Goal: Information Seeking & Learning: Learn about a topic

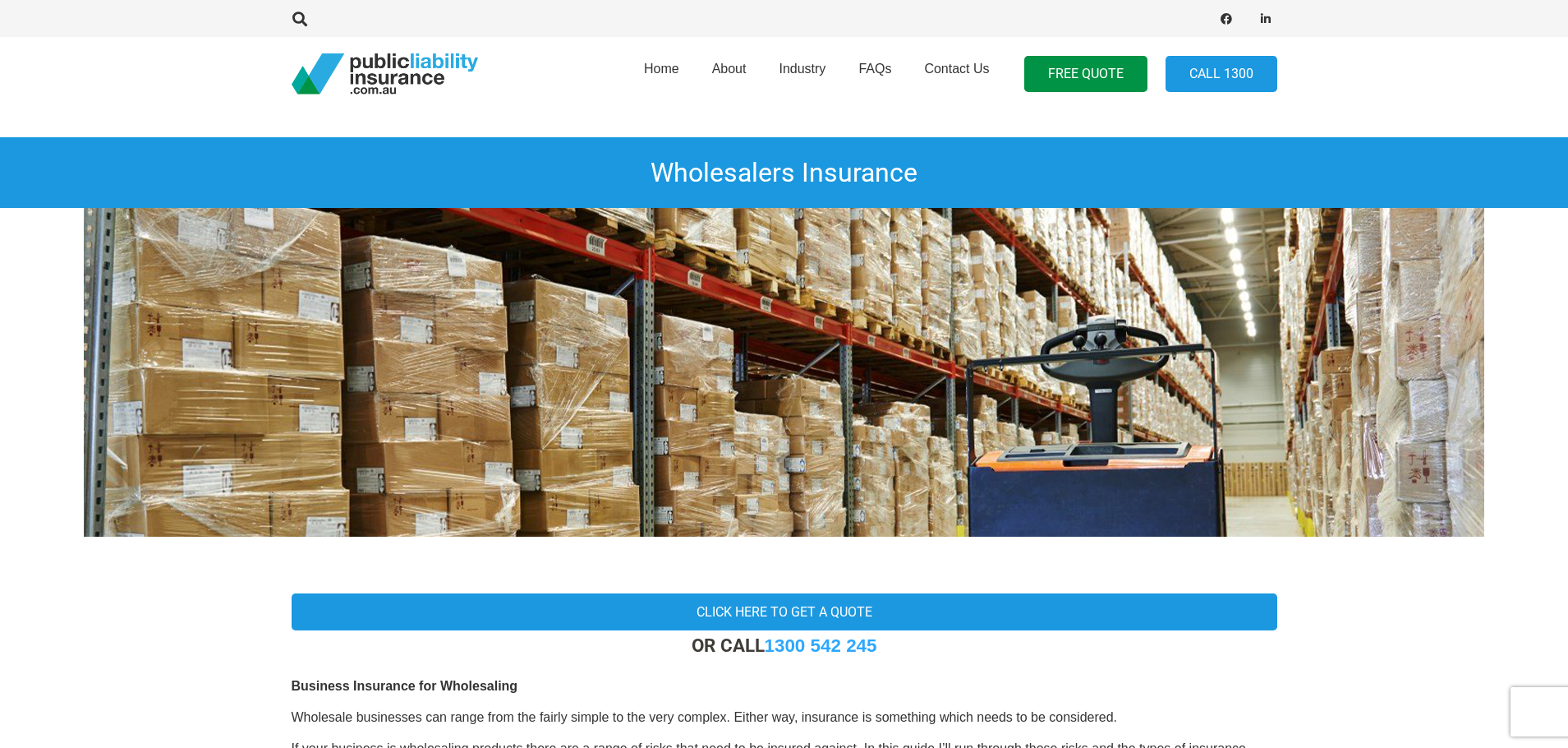
click at [616, 356] on img at bounding box center [784, 372] width 1401 height 329
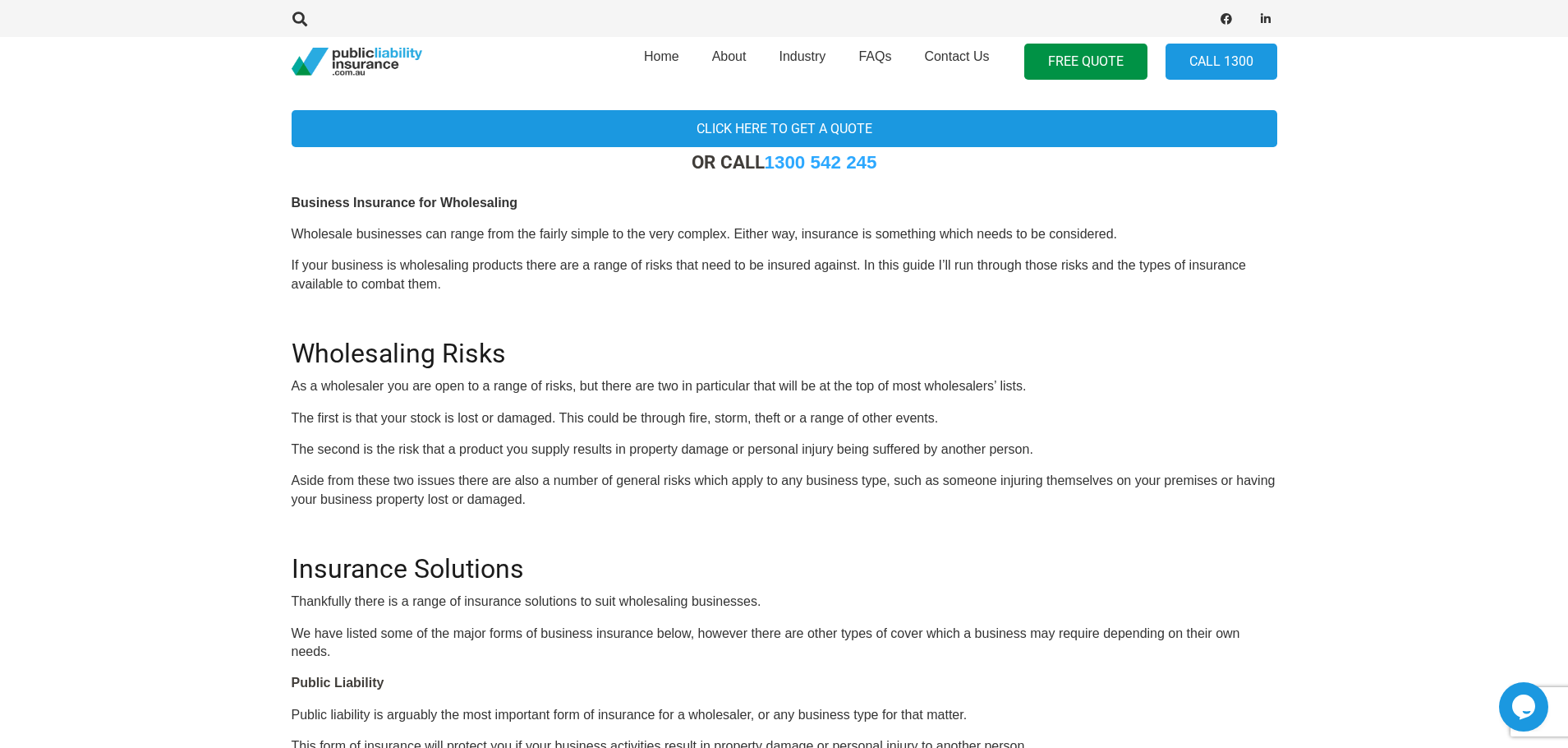
scroll to position [493, 0]
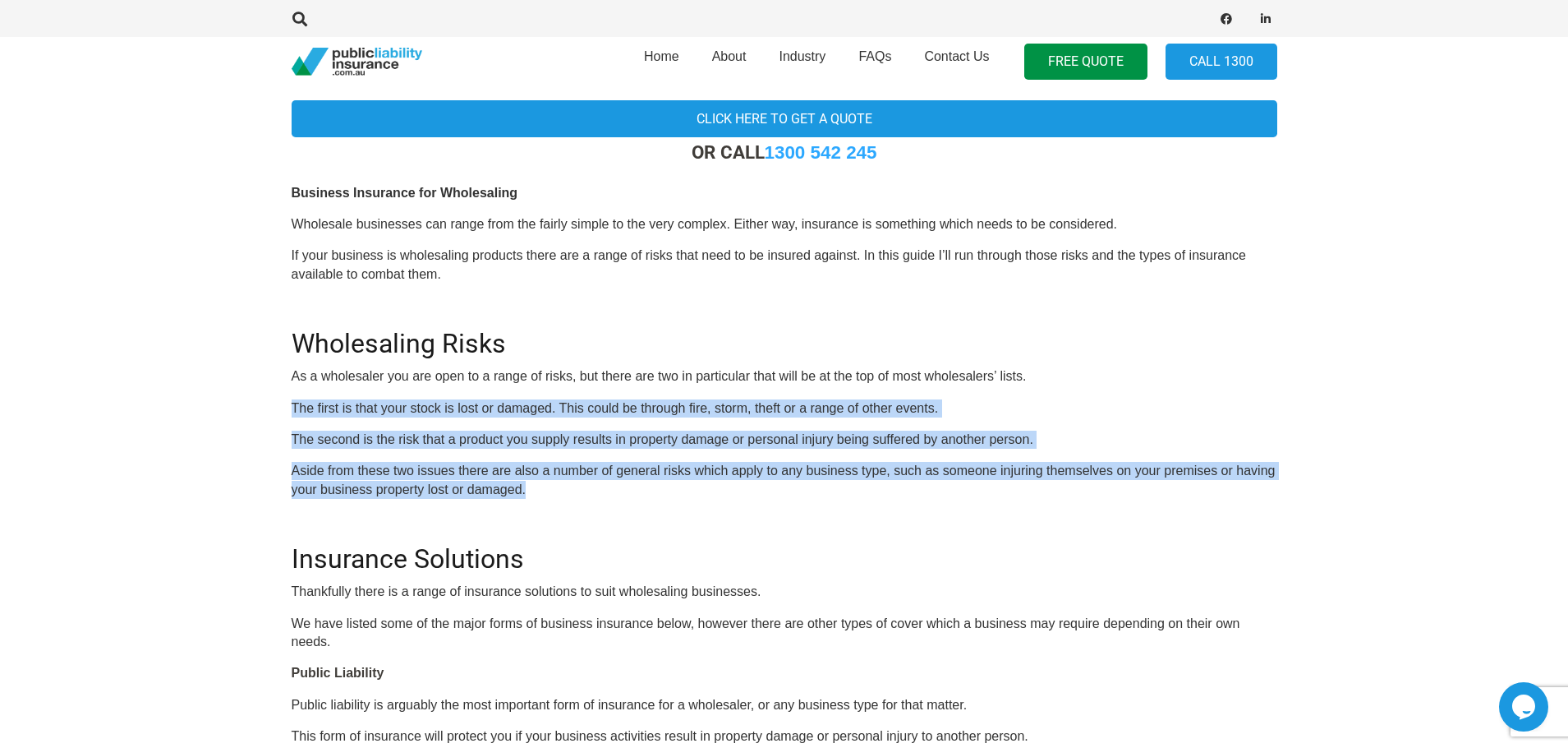
drag, startPoint x: 619, startPoint y: 500, endPoint x: 282, endPoint y: 400, distance: 351.5
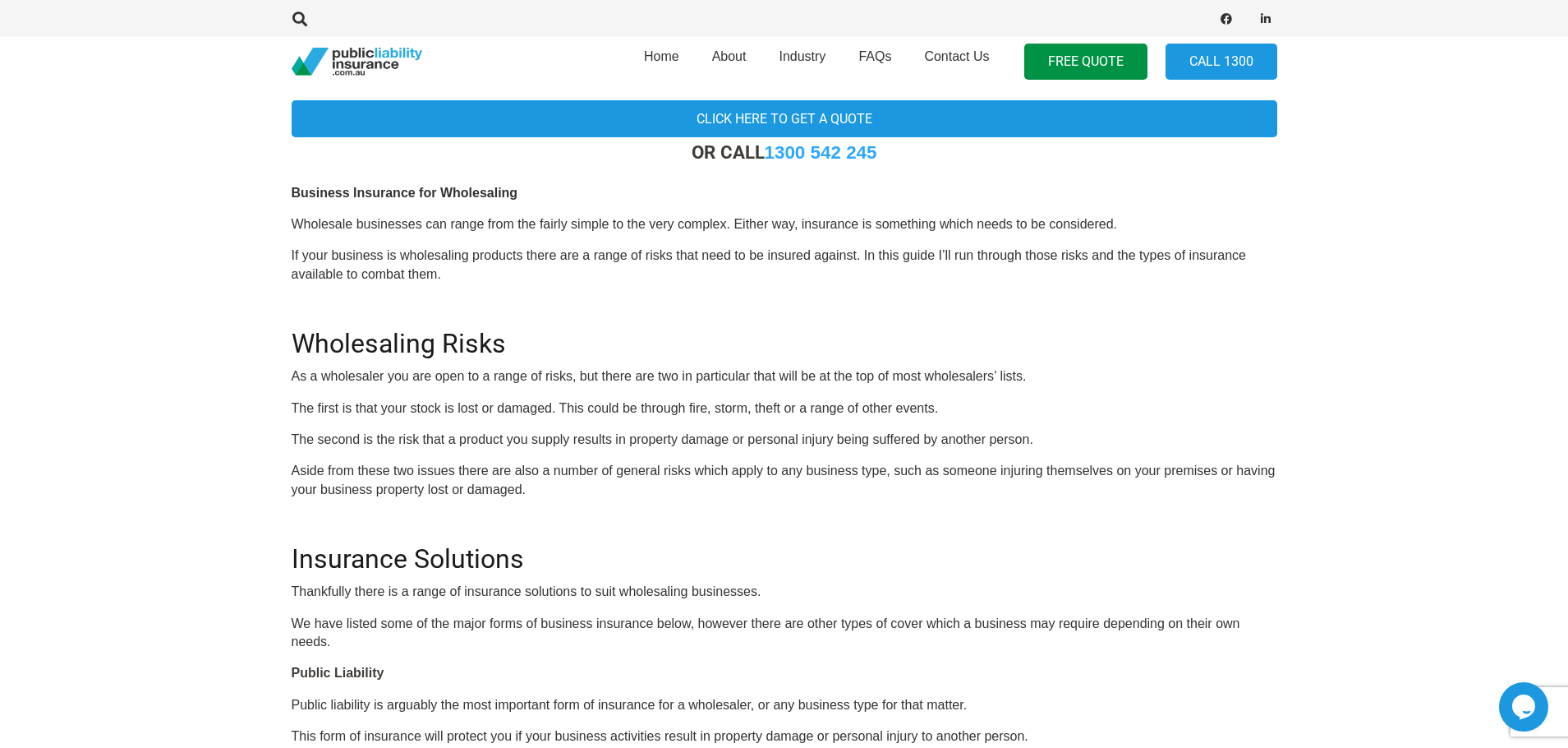
click at [421, 410] on p "The first is that your stock is lost or damaged. This could be through fire, st…" at bounding box center [785, 408] width 986 height 18
drag, startPoint x: 421, startPoint y: 410, endPoint x: 937, endPoint y: 411, distance: 516.0
click at [937, 411] on p "The first is that your stock is lost or damaged. This could be through fire, st…" at bounding box center [785, 408] width 986 height 18
copy p "stock is lost or damaged. This could be through fire, storm, theft or a range o…"
click at [463, 440] on p "The second is the risk that a product you supply results in property damage or …" at bounding box center [785, 440] width 986 height 18
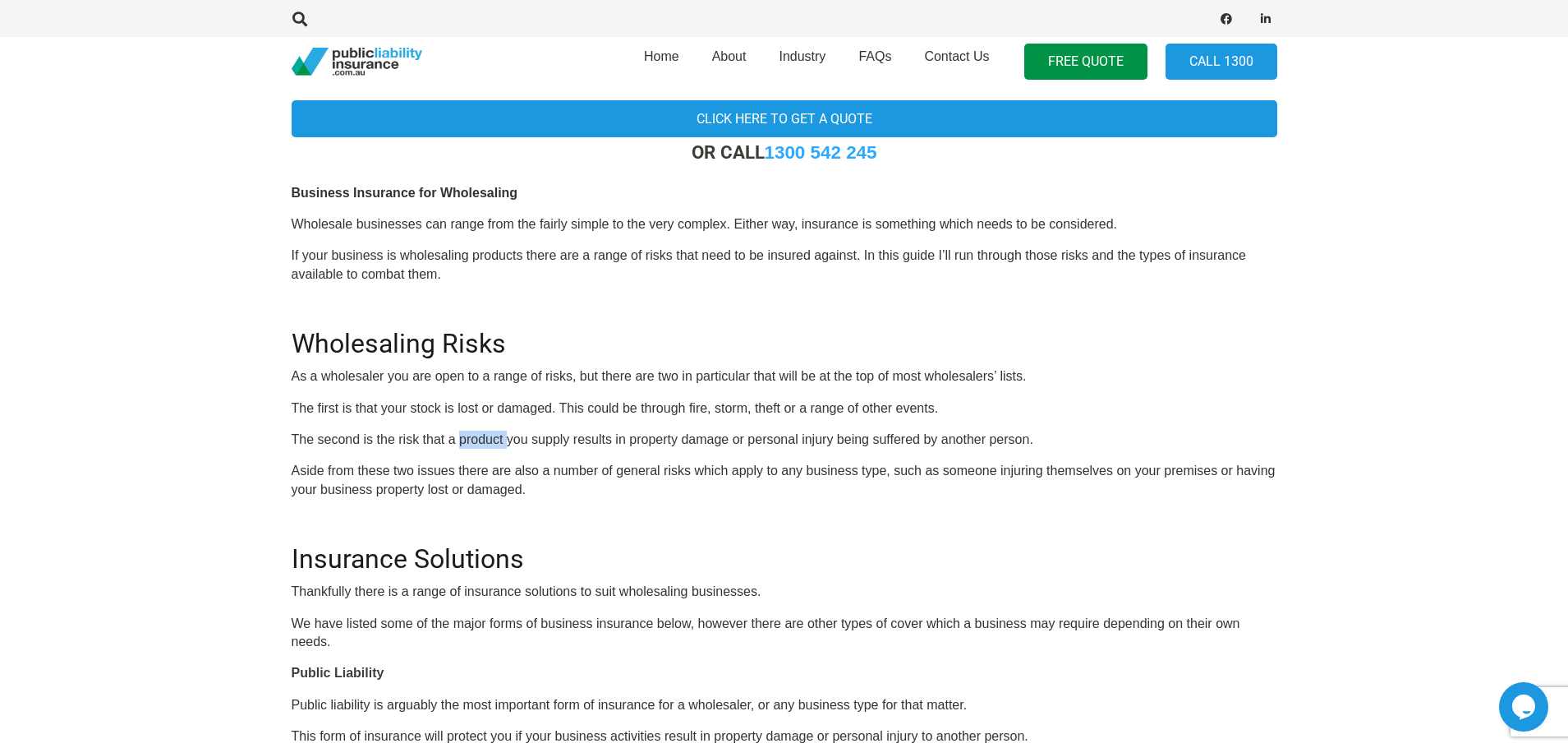
click at [463, 440] on p "The second is the risk that a product you supply results in property damage or …" at bounding box center [785, 440] width 986 height 18
click at [466, 438] on p "The second is the risk that a product you supply results in property damage or …" at bounding box center [785, 440] width 986 height 18
drag, startPoint x: 466, startPoint y: 438, endPoint x: 766, endPoint y: 436, distance: 300.0
click at [766, 436] on p "The second is the risk that a product you supply results in property damage or …" at bounding box center [785, 440] width 986 height 18
click at [707, 436] on p "The second is the risk that a product you supply results in property damage or …" at bounding box center [785, 440] width 986 height 18
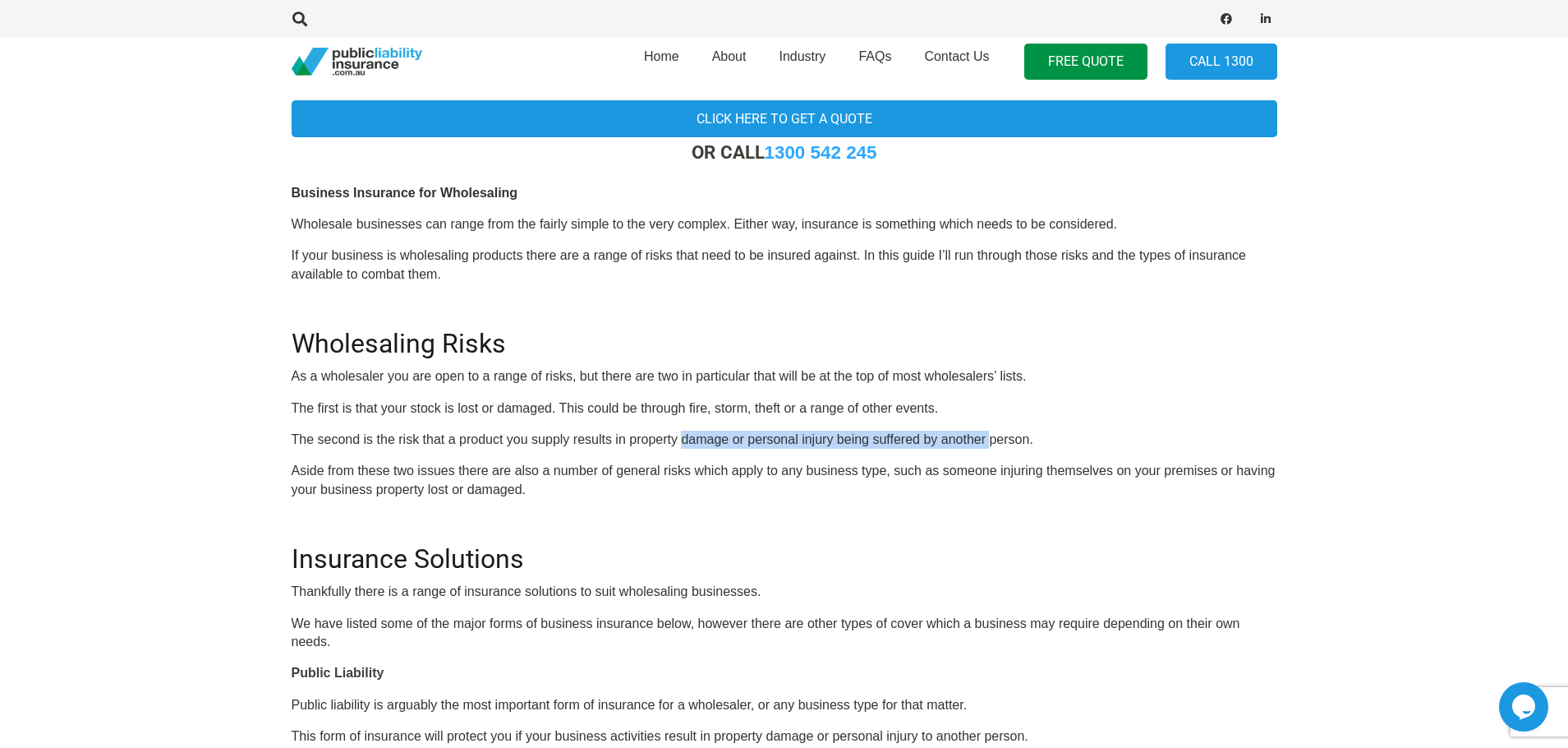
drag, startPoint x: 707, startPoint y: 436, endPoint x: 987, endPoint y: 436, distance: 280.0
click at [987, 436] on p "The second is the risk that a product you supply results in property damage or …" at bounding box center [785, 440] width 986 height 18
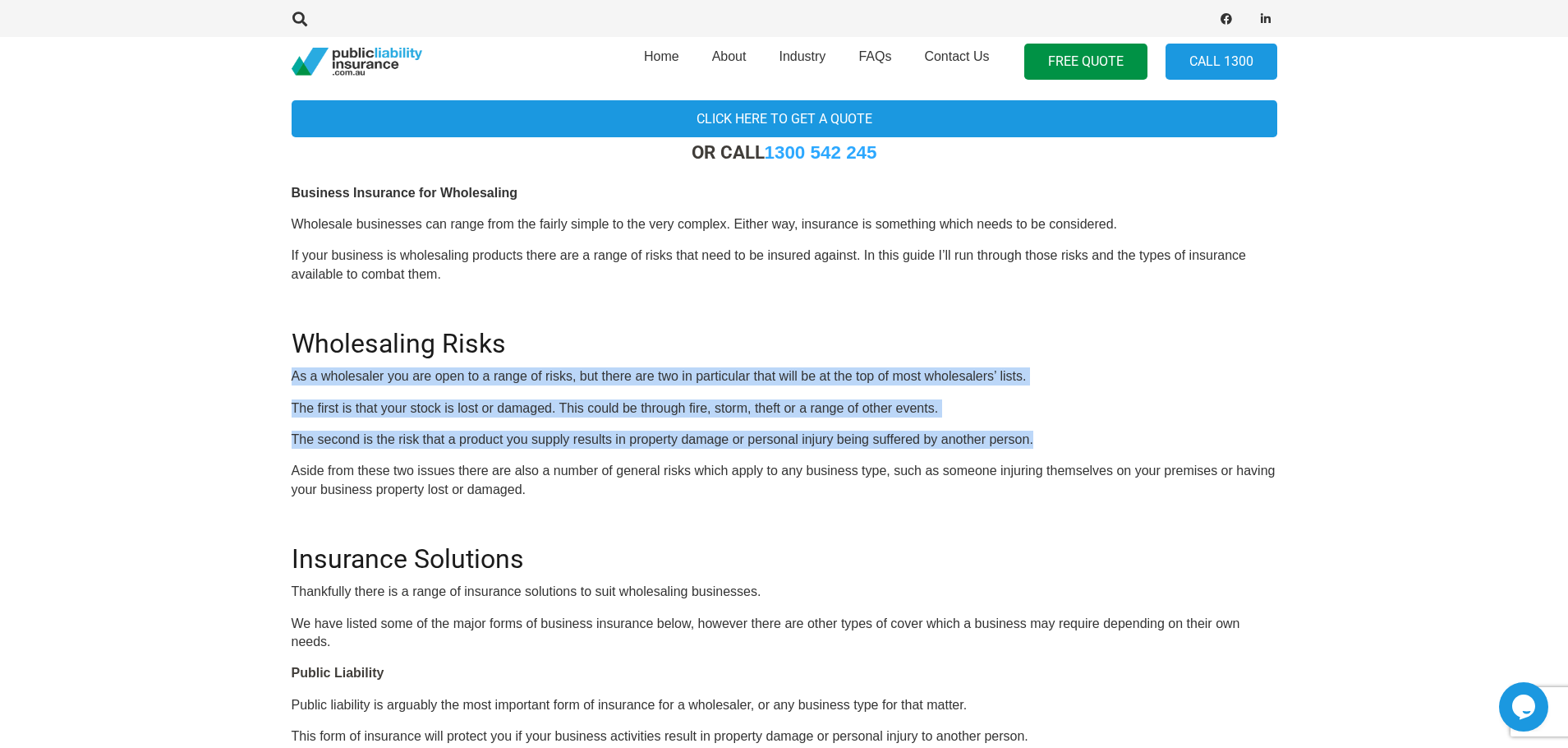
drag, startPoint x: 1047, startPoint y: 436, endPoint x: 289, endPoint y: 367, distance: 761.1
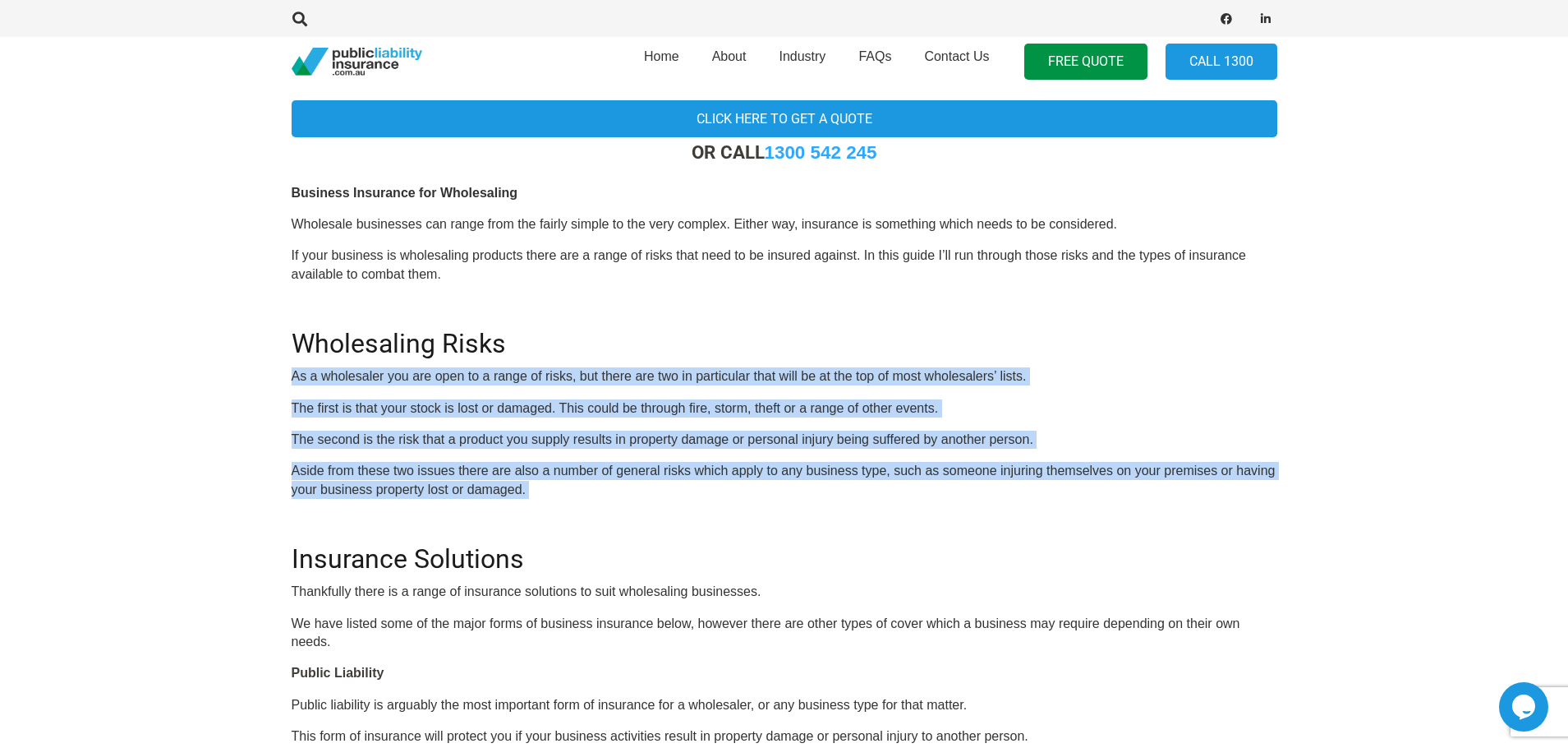
drag, startPoint x: 289, startPoint y: 368, endPoint x: 591, endPoint y: 489, distance: 325.3
click at [732, 467] on p "Aside from these two issues there are also a number of general risks which appl…" at bounding box center [785, 480] width 986 height 37
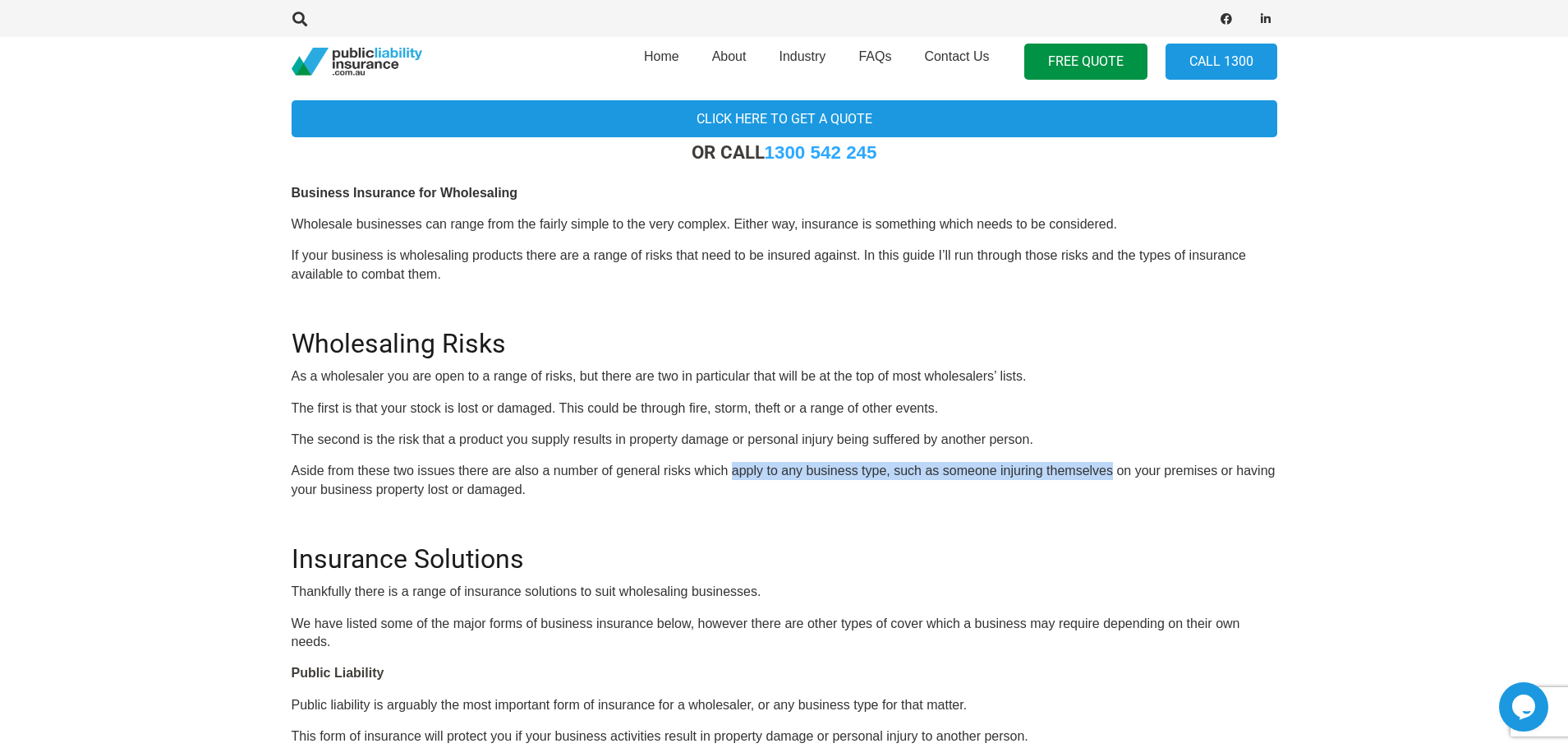
drag, startPoint x: 732, startPoint y: 467, endPoint x: 1061, endPoint y: 468, distance: 329.0
click at [1061, 468] on p "Aside from these two issues there are also a number of general risks which appl…" at bounding box center [785, 480] width 986 height 37
click at [986, 475] on p "Aside from these two issues there are also a number of general risks which appl…" at bounding box center [785, 480] width 986 height 37
drag, startPoint x: 986, startPoint y: 475, endPoint x: 1256, endPoint y: 468, distance: 270.1
click at [1256, 468] on p "Aside from these two issues there are also a number of general risks which appl…" at bounding box center [785, 480] width 986 height 37
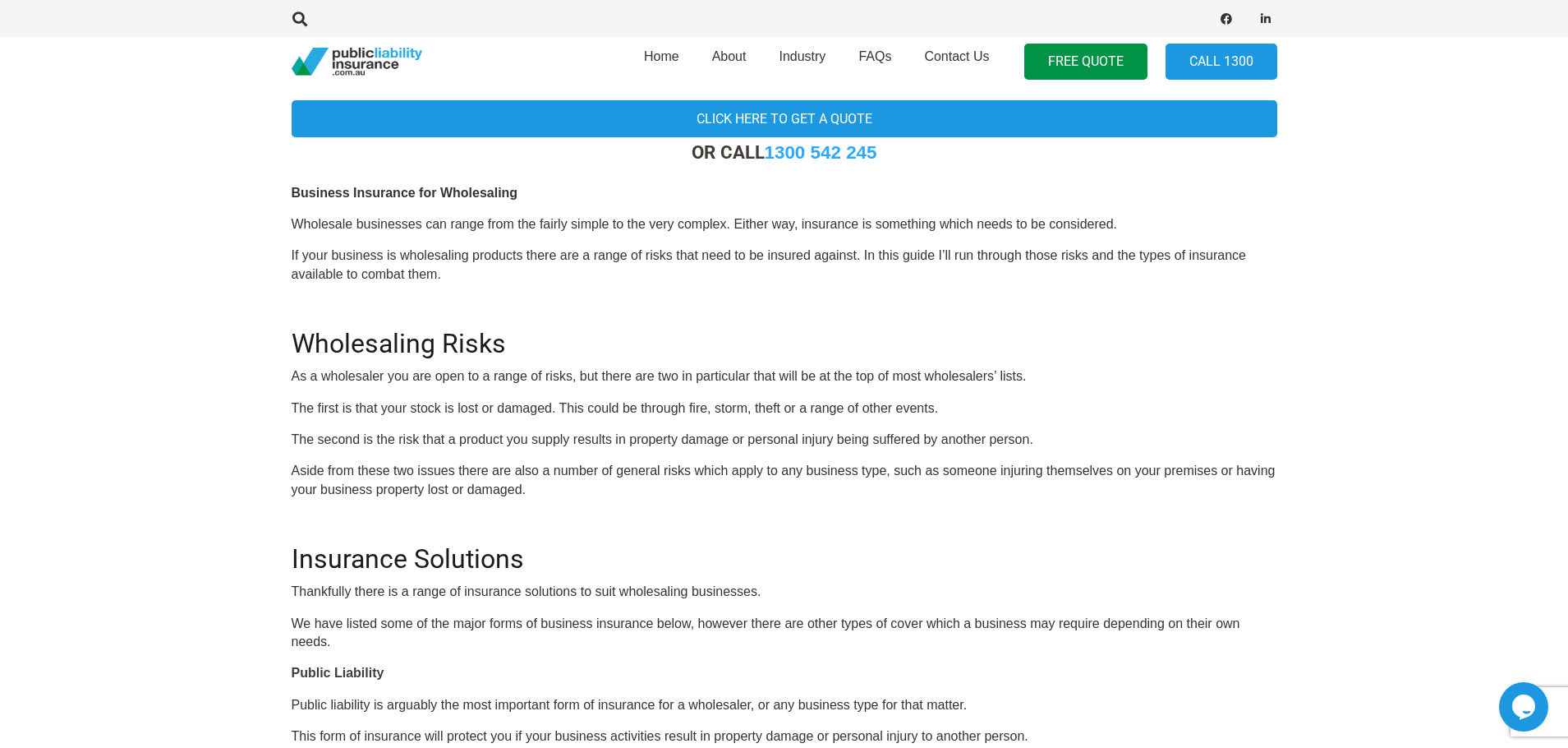
click at [1157, 486] on p "Aside from these two issues there are also a number of general risks which appl…" at bounding box center [785, 480] width 986 height 37
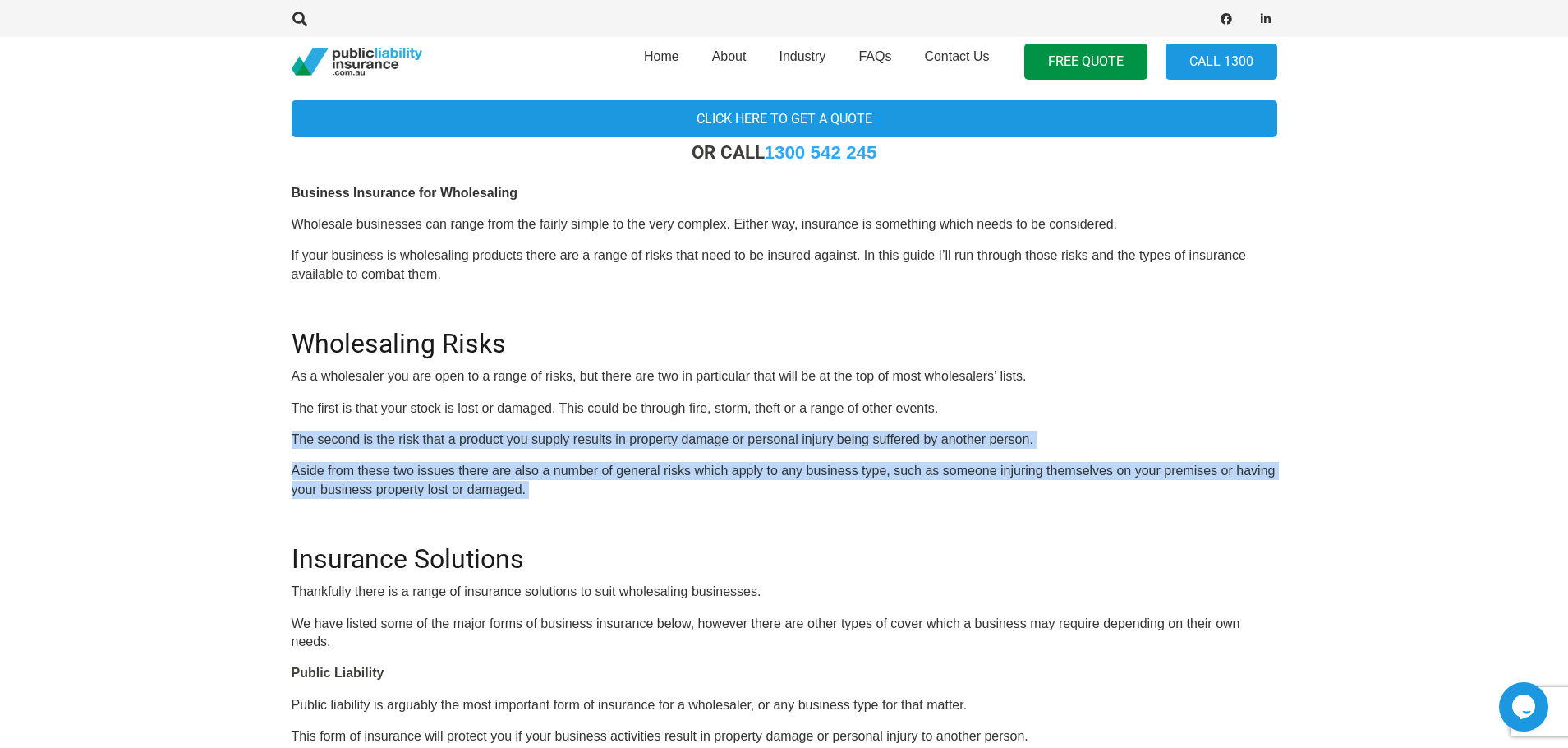
drag, startPoint x: 1157, startPoint y: 486, endPoint x: 297, endPoint y: 426, distance: 862.1
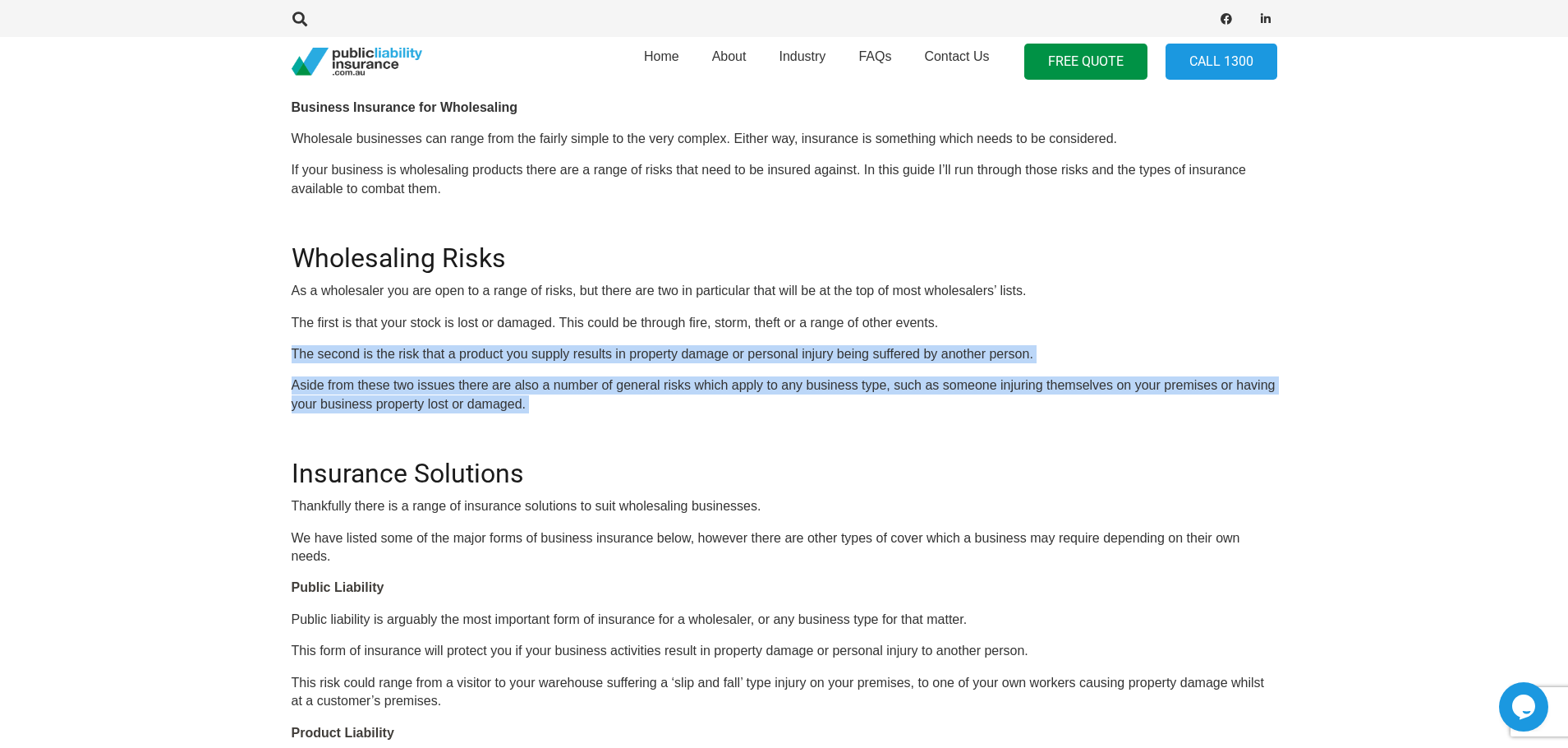
scroll to position [657, 0]
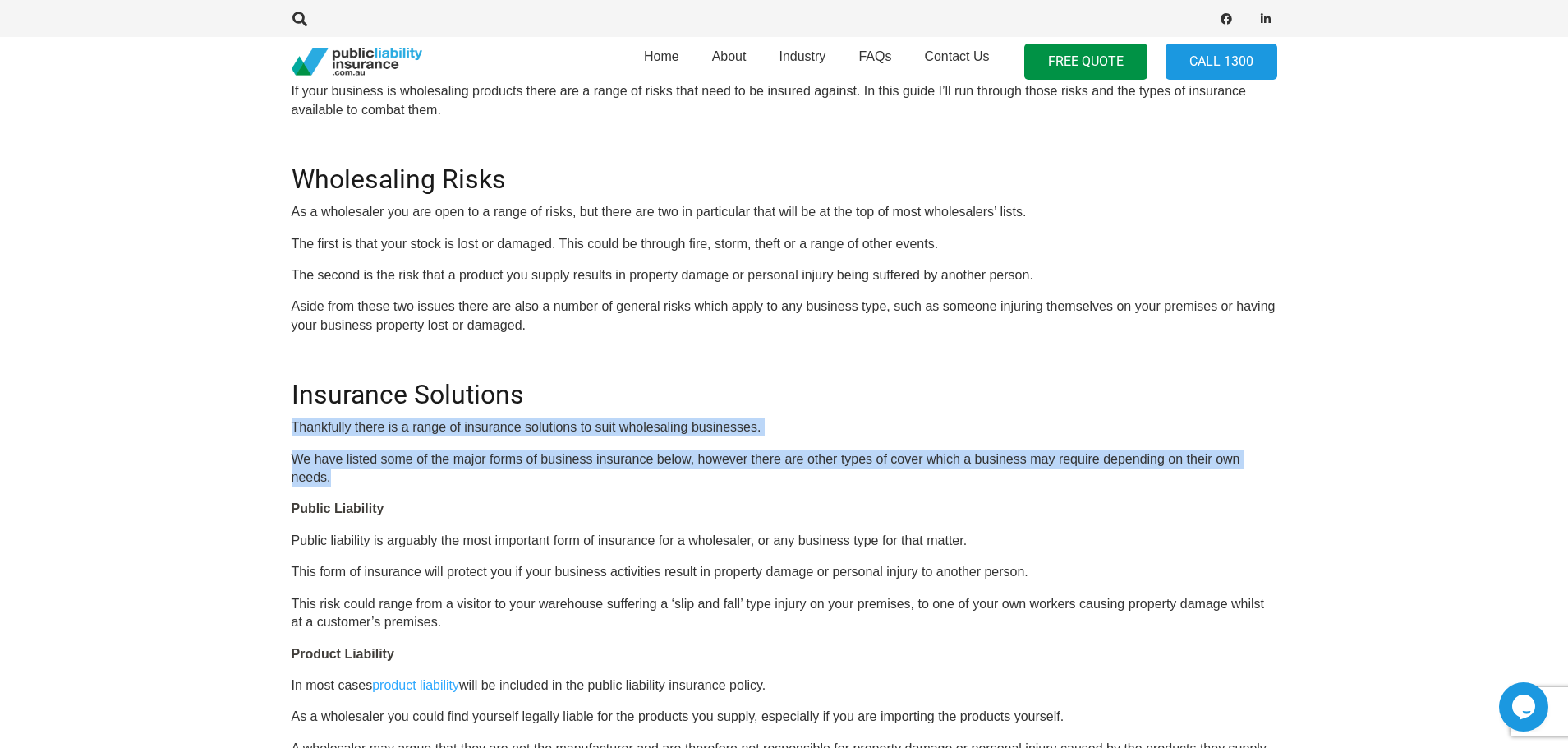
drag, startPoint x: 288, startPoint y: 430, endPoint x: 477, endPoint y: 486, distance: 197.1
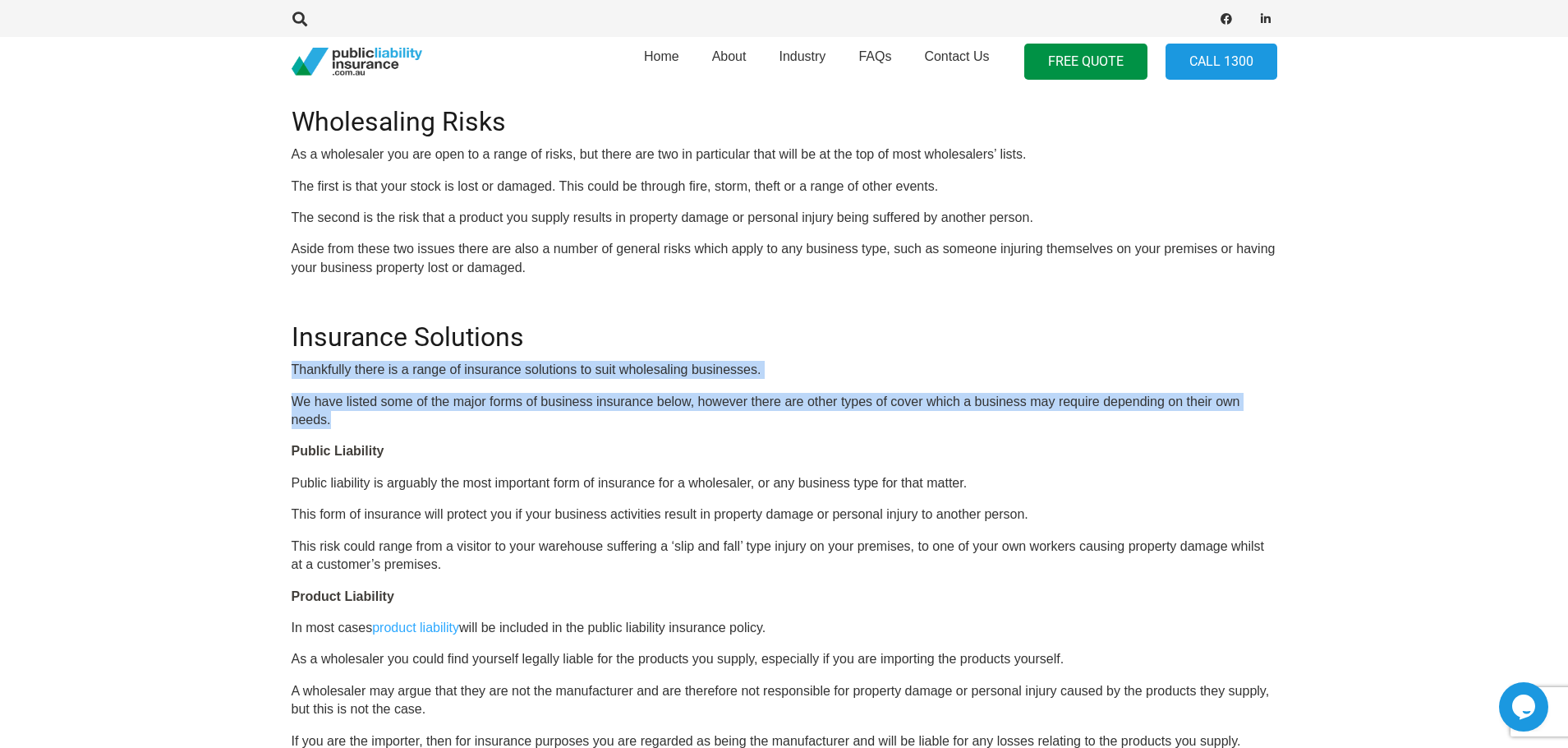
scroll to position [740, 0]
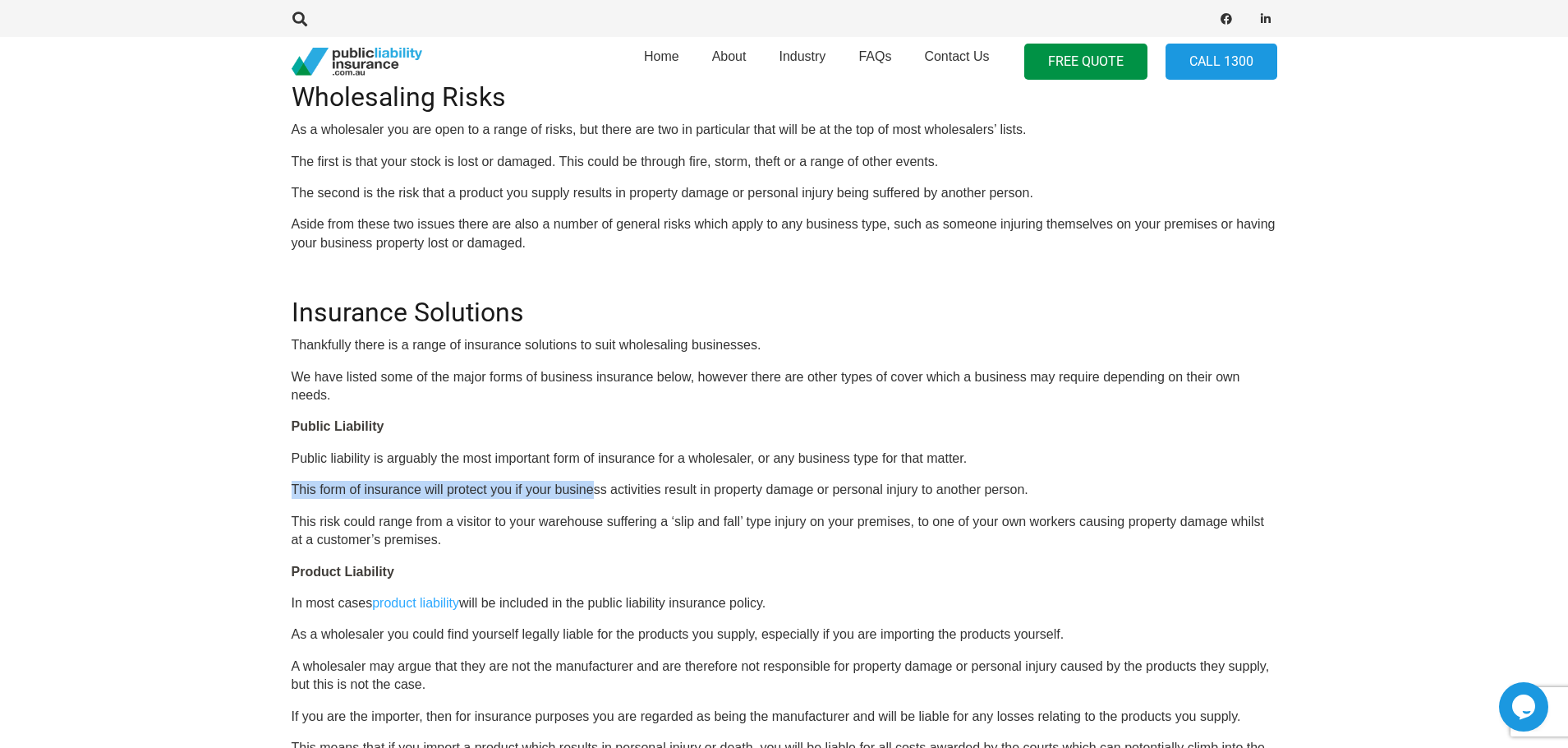
drag, startPoint x: 284, startPoint y: 490, endPoint x: 591, endPoint y: 490, distance: 307.0
click at [442, 488] on p "This form of insurance will protect you if your business activities result in p…" at bounding box center [785, 490] width 986 height 18
click at [470, 488] on p "This form of insurance will protect you if your business activities result in p…" at bounding box center [785, 490] width 986 height 18
drag, startPoint x: 470, startPoint y: 488, endPoint x: 801, endPoint y: 488, distance: 331.0
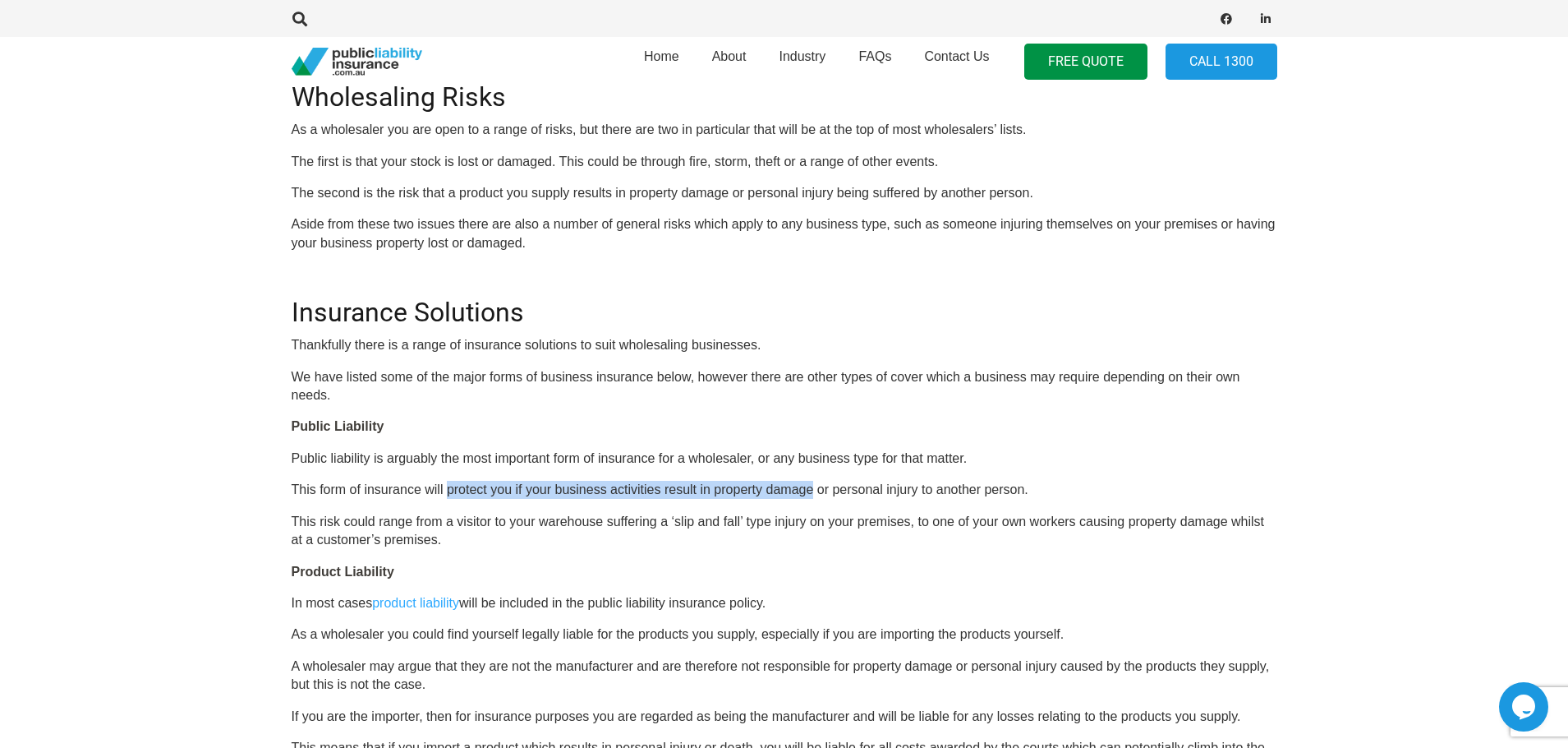
click at [801, 488] on p "This form of insurance will protect you if your business activities result in p…" at bounding box center [785, 490] width 986 height 18
click at [733, 488] on p "This form of insurance will protect you if your business activities result in p…" at bounding box center [785, 490] width 986 height 18
click at [523, 487] on p "This form of insurance will protect you if your business activities result in p…" at bounding box center [785, 490] width 986 height 18
click at [516, 487] on p "This form of insurance will protect you if your business activities result in p…" at bounding box center [785, 490] width 986 height 18
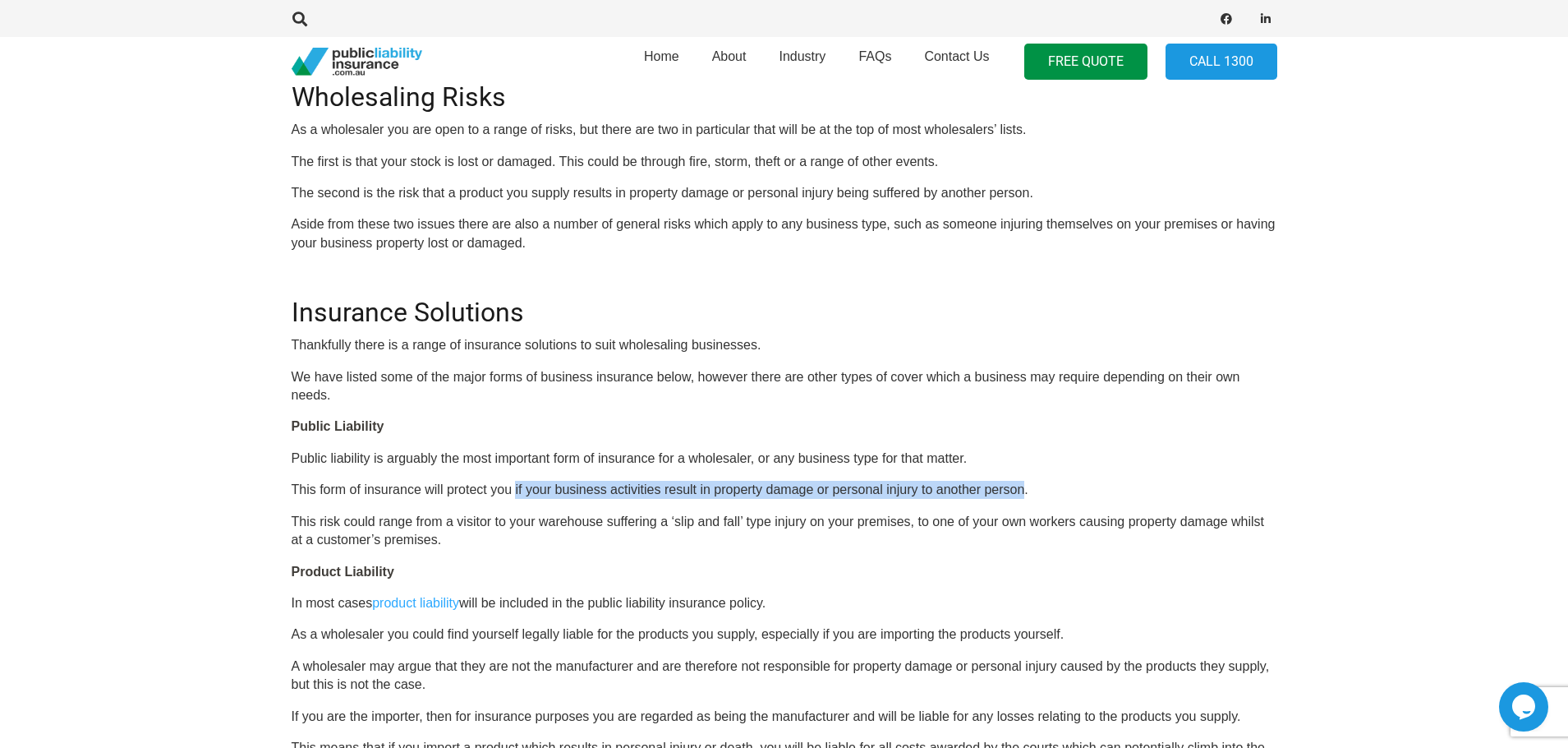
drag, startPoint x: 516, startPoint y: 487, endPoint x: 998, endPoint y: 488, distance: 482.0
click at [998, 488] on p "This form of insurance will protect you if your business activities result in p…" at bounding box center [785, 490] width 986 height 18
copy p "if your business activities result in property damage or personal injury to ano…"
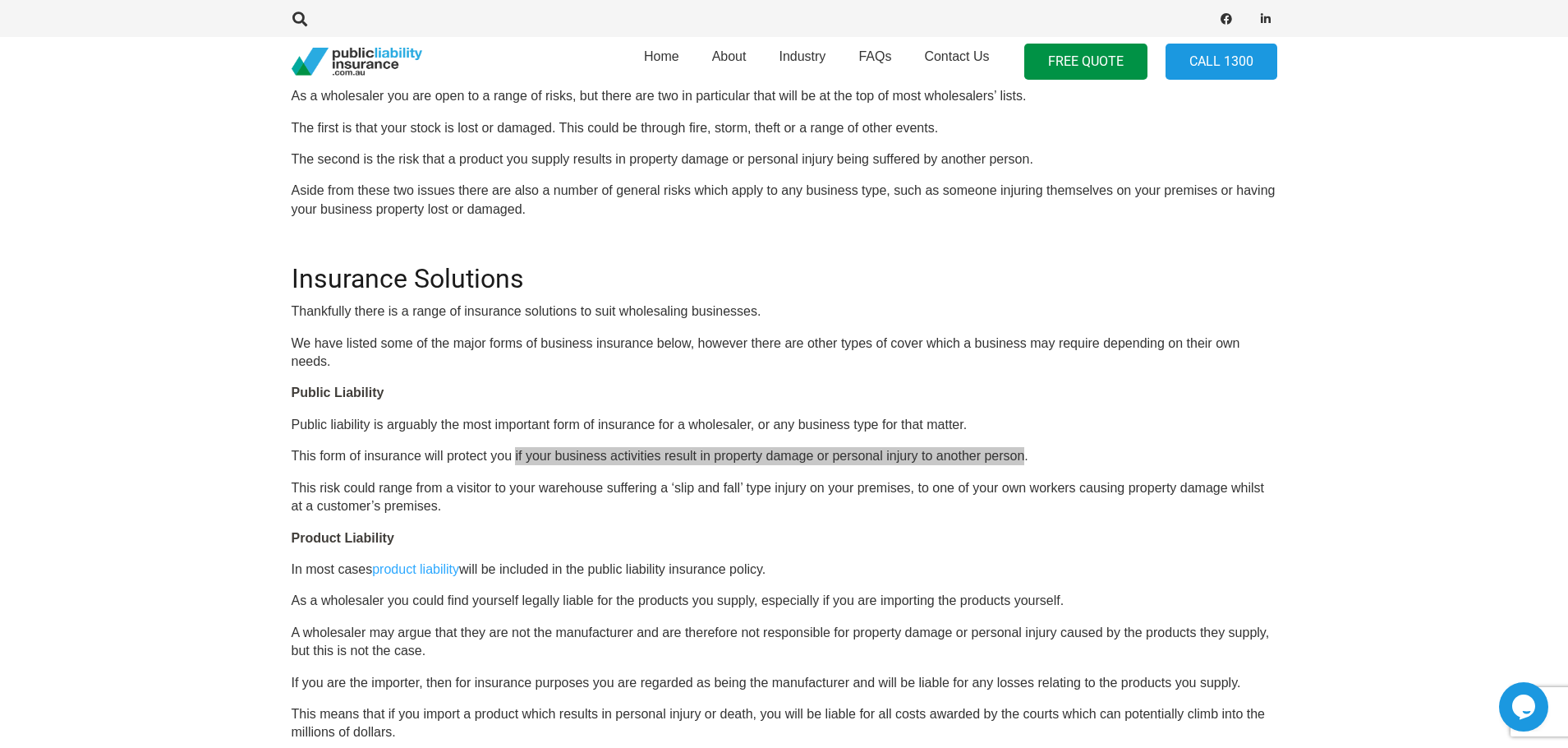
scroll to position [821, 0]
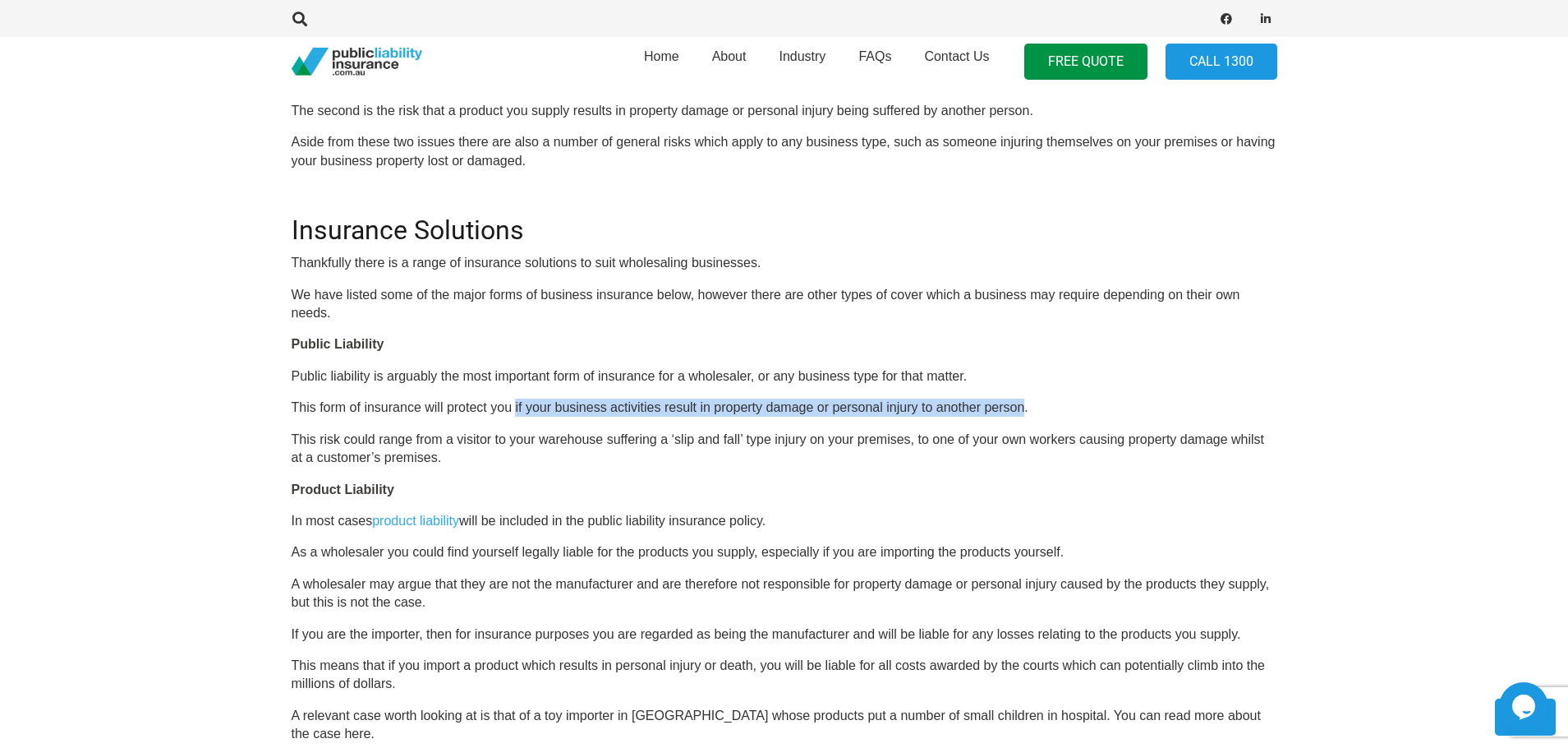
click at [324, 523] on p "In most cases product liability will be included in the public liability insura…" at bounding box center [785, 521] width 986 height 18
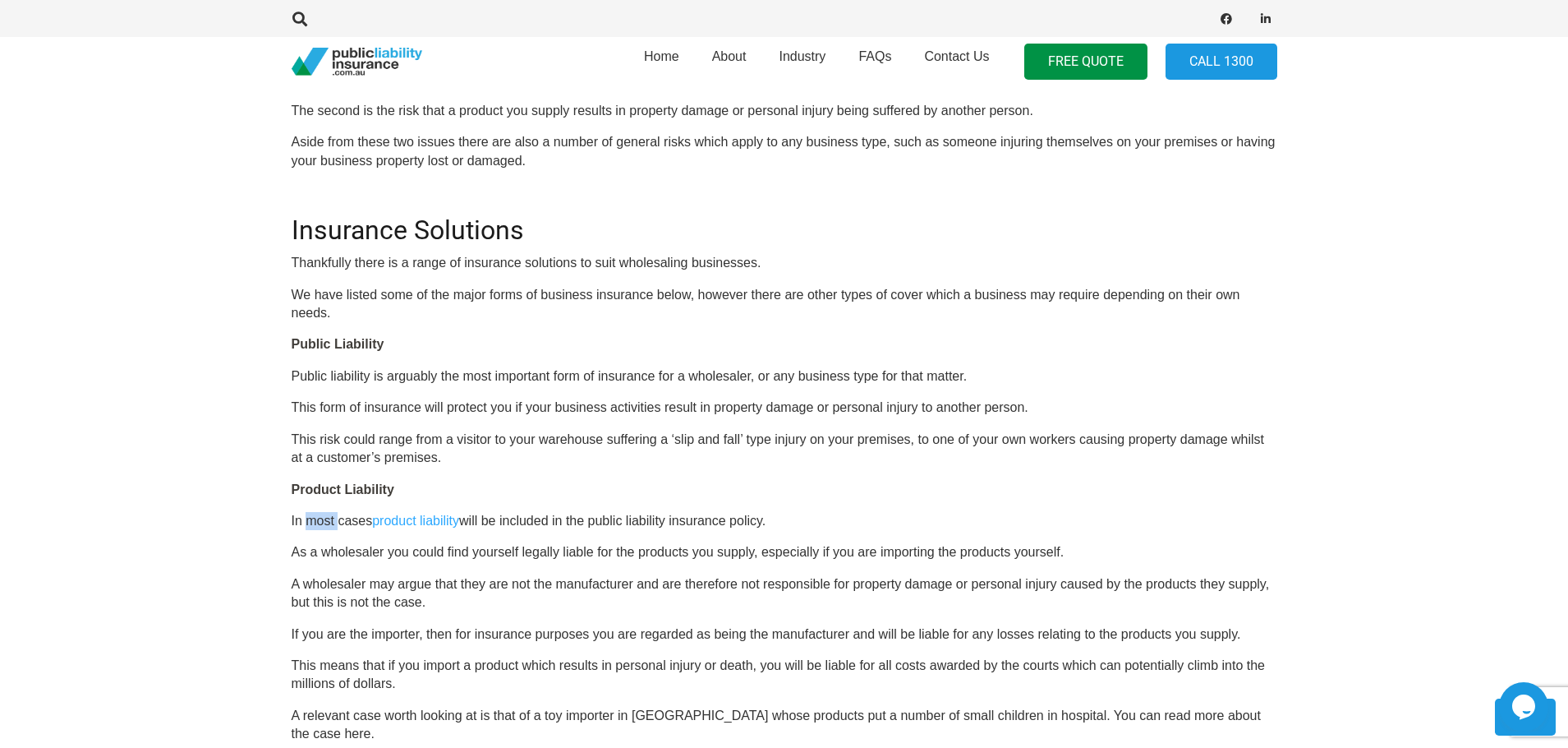
click at [324, 523] on p "In most cases product liability will be included in the public liability insura…" at bounding box center [785, 521] width 986 height 18
copy p "most"
click at [509, 518] on p "In most cases product liability will be included in the public liability insura…" at bounding box center [785, 521] width 986 height 18
click at [542, 520] on p "In most cases product liability will be included in the public liability insura…" at bounding box center [785, 521] width 986 height 18
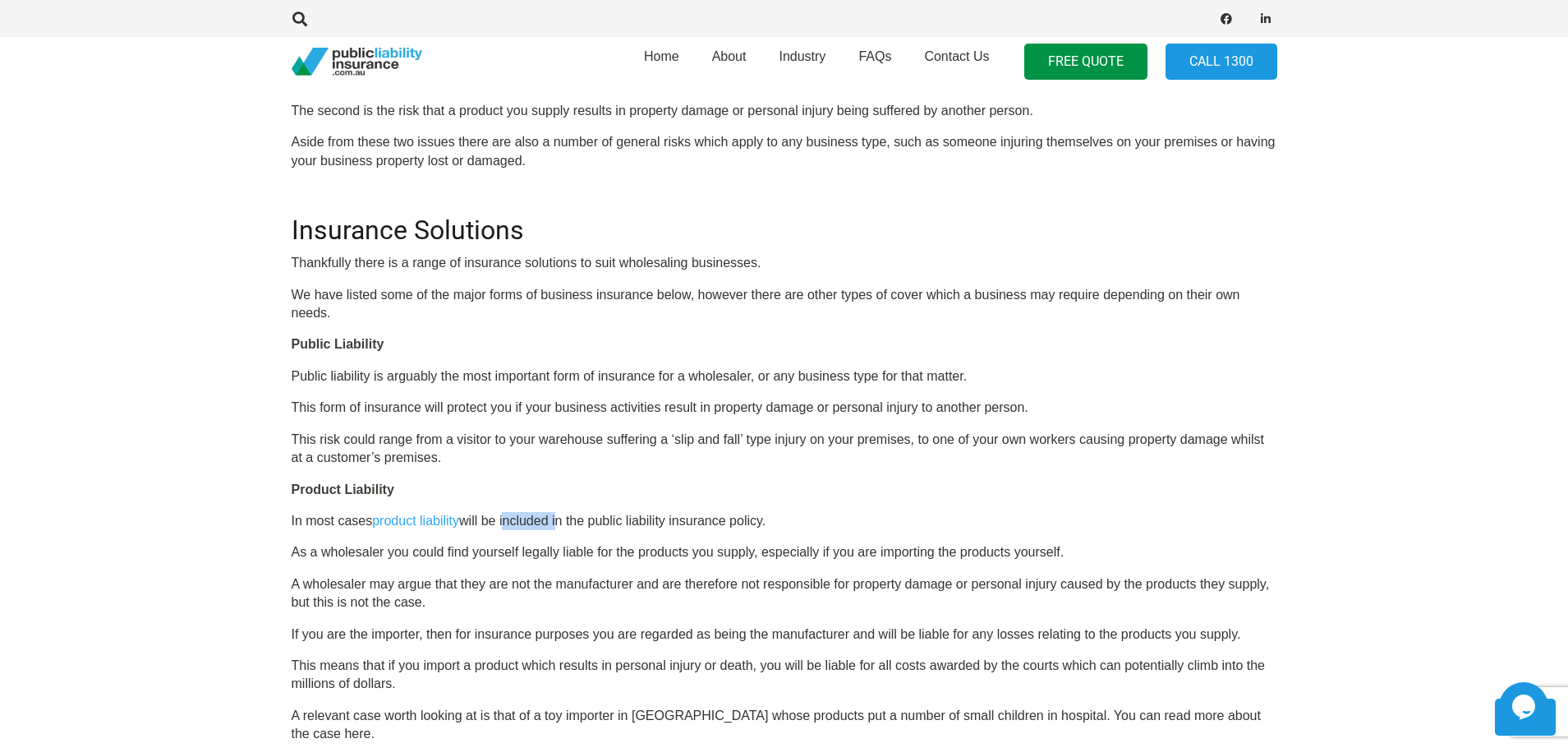
click at [542, 520] on p "In most cases product liability will be included in the public liability insura…" at bounding box center [785, 521] width 986 height 18
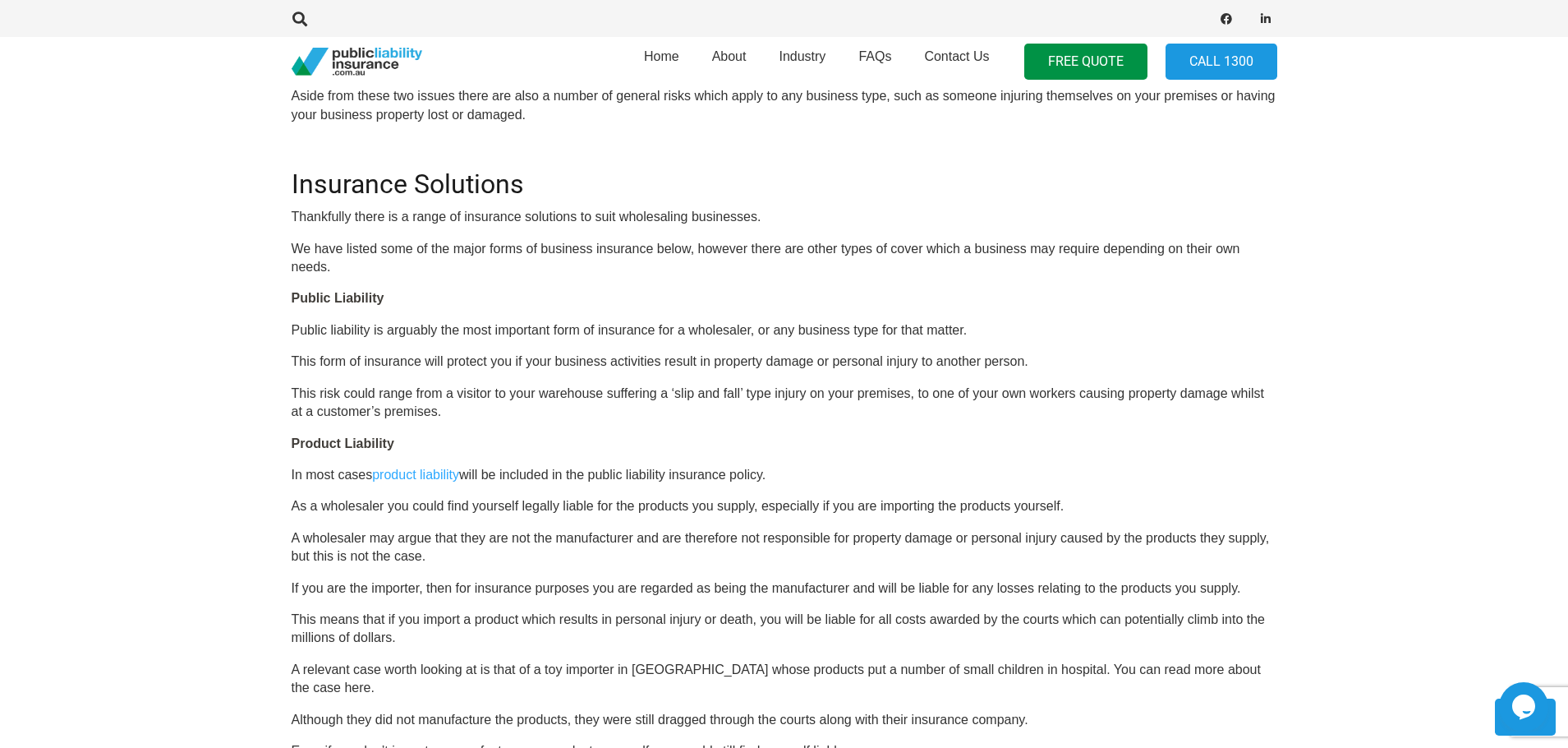
scroll to position [904, 0]
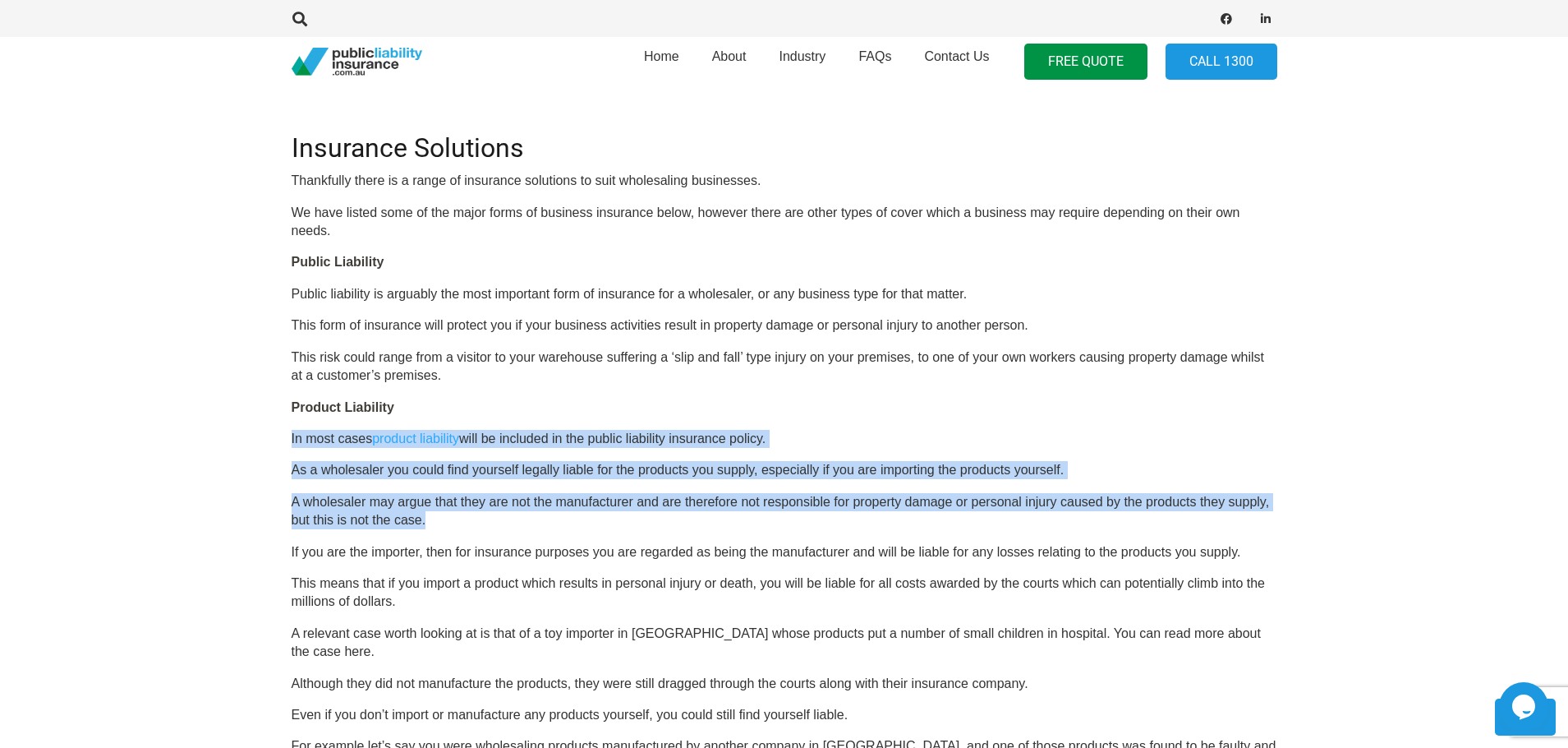
drag, startPoint x: 284, startPoint y: 437, endPoint x: 498, endPoint y: 519, distance: 229.2
click at [498, 519] on div "Click here to get a quote OR CALL [PHONE_NUMBER] Business Insurance for Wholesa…" at bounding box center [785, 677] width 1026 height 1985
click at [498, 519] on p "A wholesaler may argue that they are not the manufacturer and are therefore not…" at bounding box center [785, 511] width 986 height 37
drag, startPoint x: 498, startPoint y: 519, endPoint x: 285, endPoint y: 383, distance: 252.7
click at [285, 383] on div "Click here to get a quote OR CALL [PHONE_NUMBER] Business Insurance for Wholesa…" at bounding box center [785, 677] width 1026 height 1985
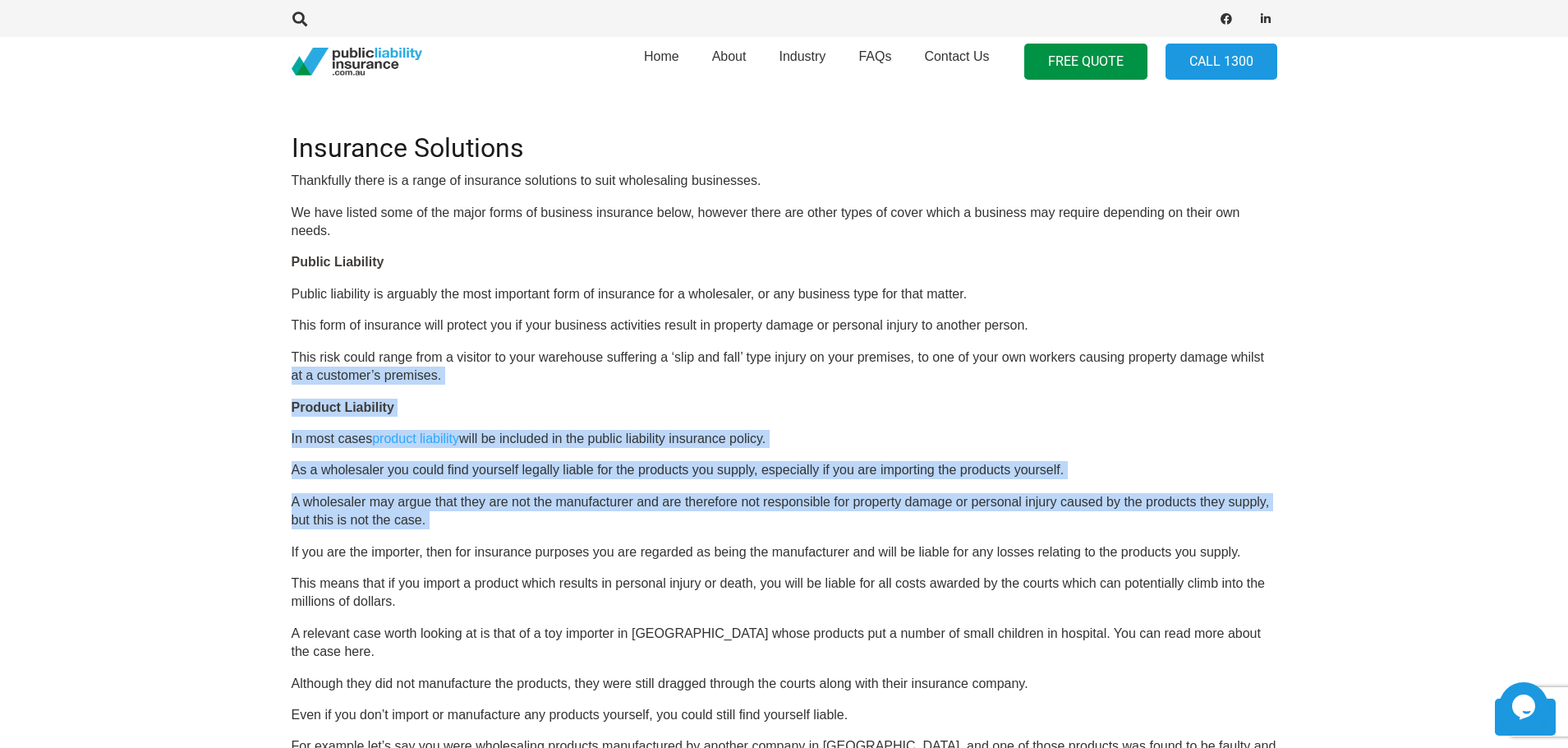
click at [774, 475] on p "As a wholesaler you could find yourself legally liable for the products you sup…" at bounding box center [785, 470] width 986 height 18
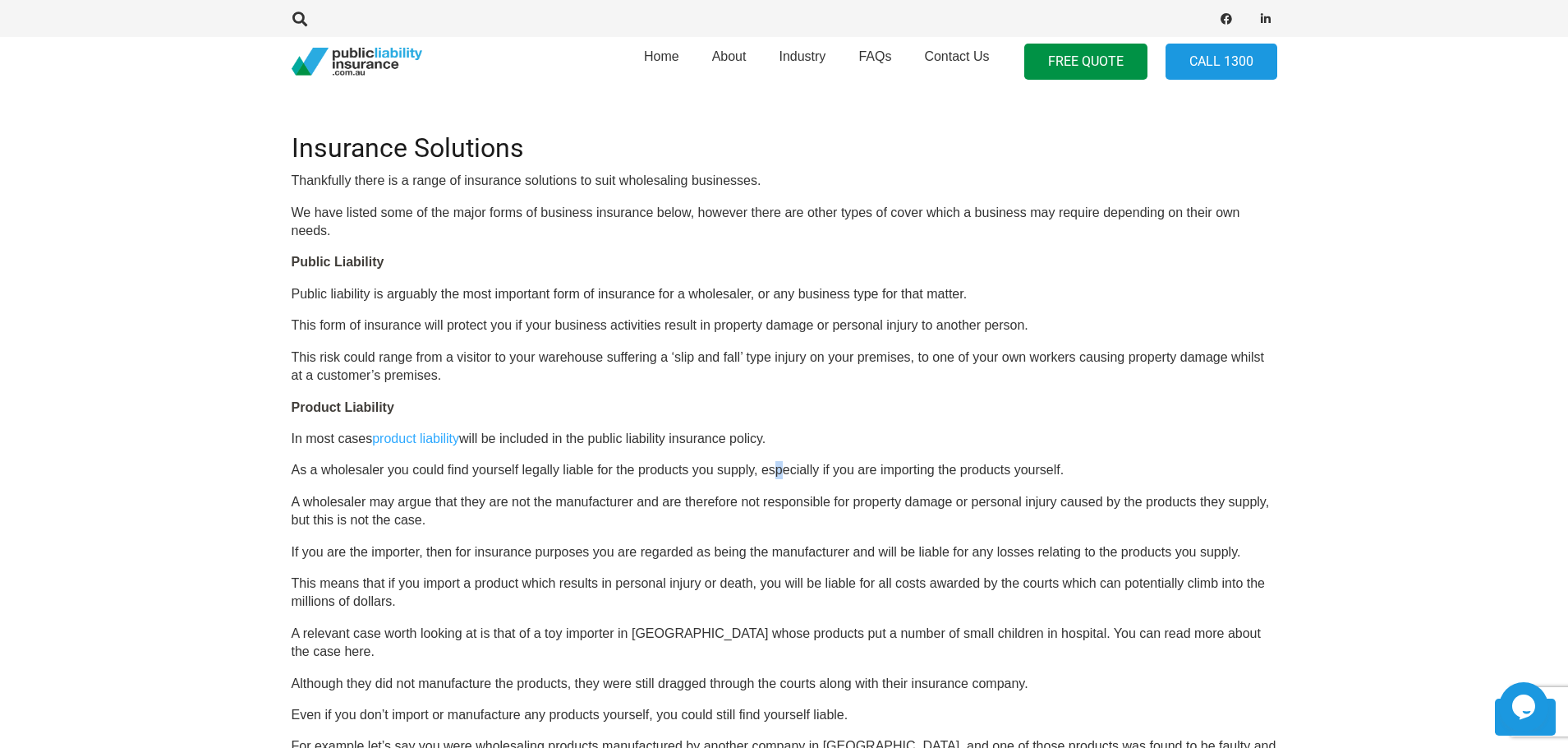
drag, startPoint x: 774, startPoint y: 475, endPoint x: 787, endPoint y: 472, distance: 13.3
click at [787, 472] on p "As a wholesaler you could find yourself legally liable for the products you sup…" at bounding box center [785, 470] width 986 height 18
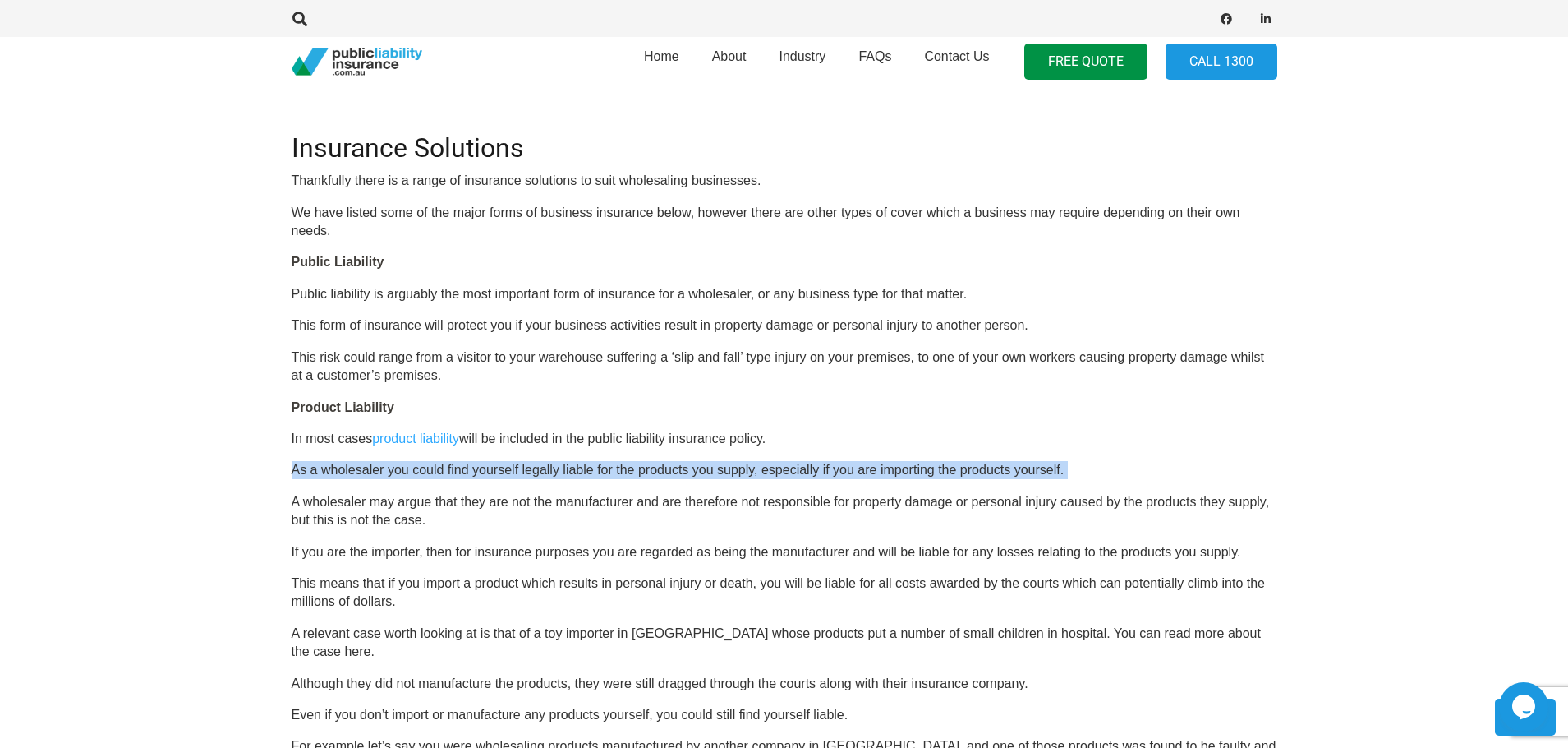
drag, startPoint x: 787, startPoint y: 472, endPoint x: 905, endPoint y: 468, distance: 118.1
click at [905, 468] on p "As a wholesaler you could find yourself legally liable for the products you sup…" at bounding box center [785, 470] width 986 height 18
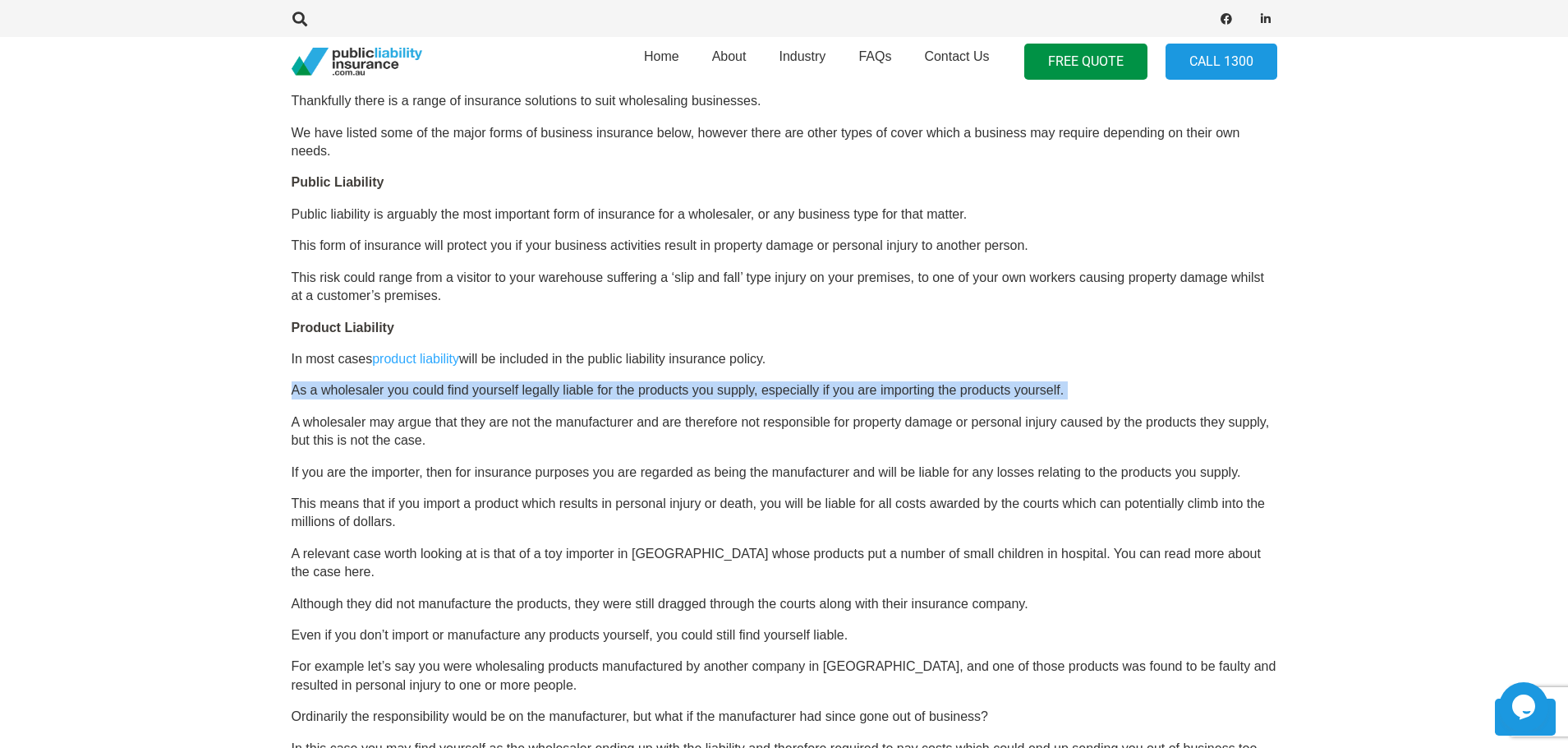
scroll to position [986, 0]
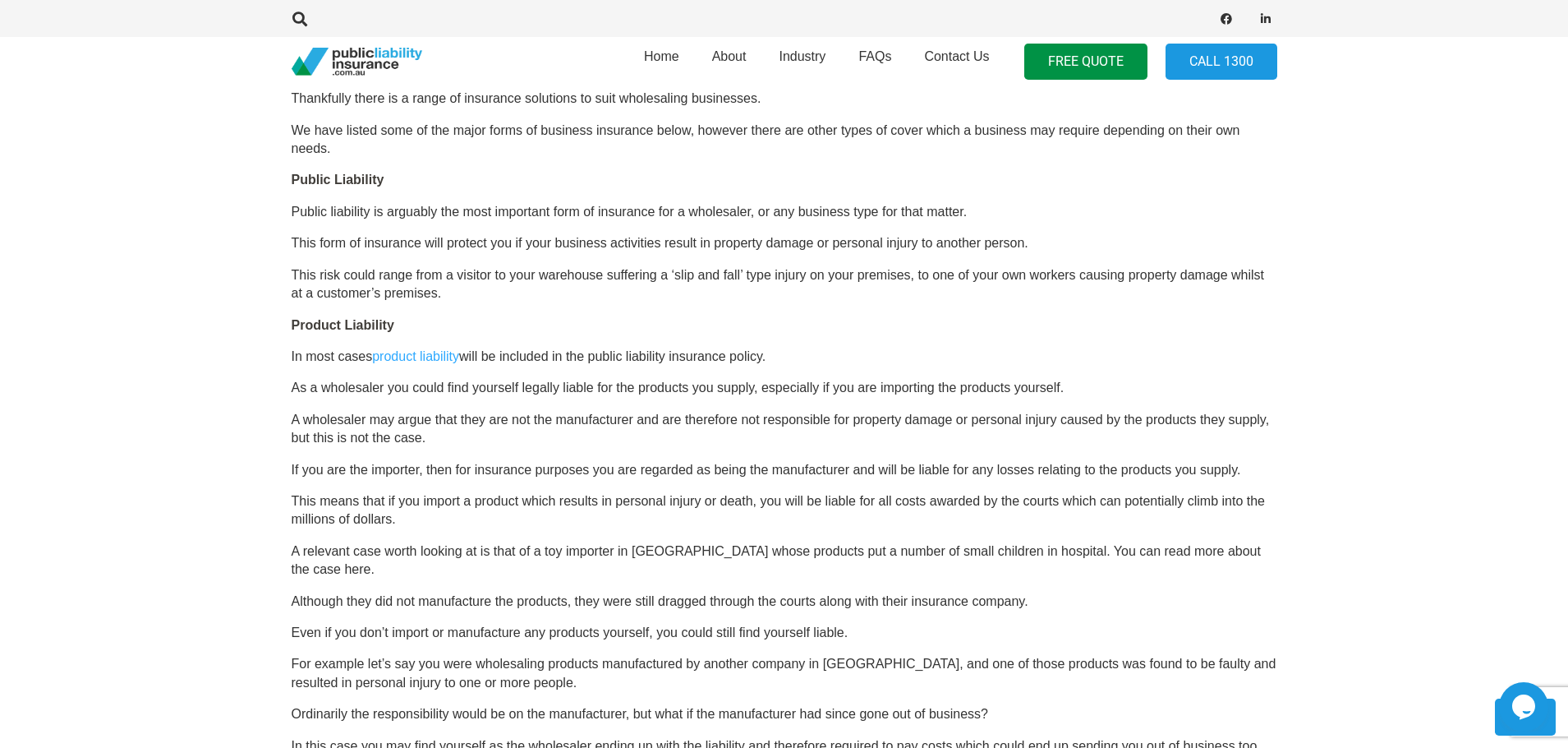
click at [470, 421] on p "A wholesaler may argue that they are not the manufacturer and are therefore not…" at bounding box center [785, 429] width 986 height 37
drag, startPoint x: 470, startPoint y: 421, endPoint x: 641, endPoint y: 420, distance: 171.0
click at [641, 420] on p "A wholesaler may argue that they are not the manufacturer and are therefore not…" at bounding box center [785, 429] width 986 height 37
copy p "they are not the manufacturer and"
click at [636, 420] on p "A wholesaler may argue that they are not the manufacturer and are therefore not…" at bounding box center [785, 429] width 986 height 37
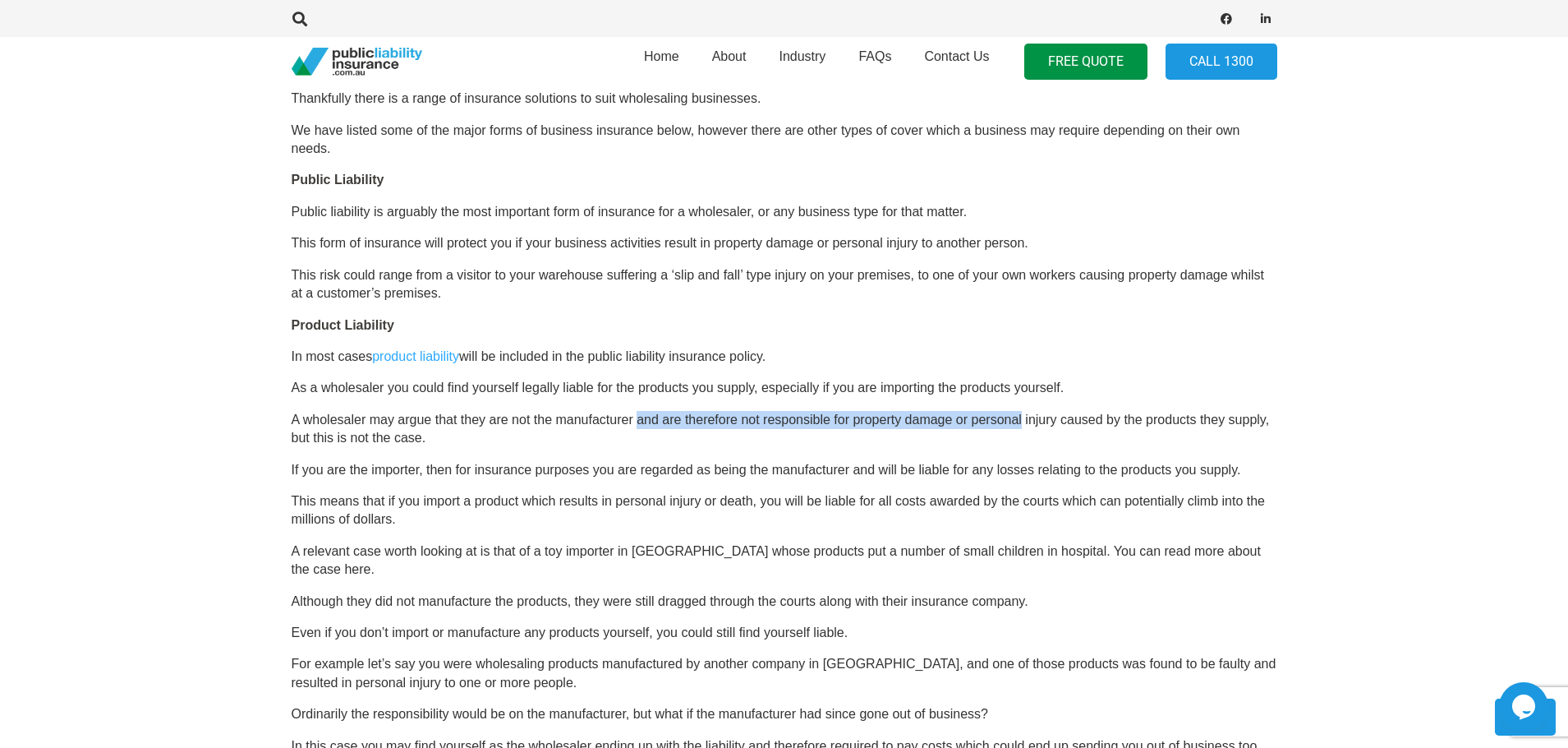
drag, startPoint x: 636, startPoint y: 420, endPoint x: 977, endPoint y: 420, distance: 341.0
click at [977, 420] on p "A wholesaler may argue that they are not the manufacturer and are therefore not…" at bounding box center [785, 429] width 986 height 37
drag, startPoint x: 977, startPoint y: 420, endPoint x: 1047, endPoint y: 433, distance: 71.2
click at [1136, 420] on p "A wholesaler may argue that they are not the manufacturer and are therefore not…" at bounding box center [785, 429] width 986 height 37
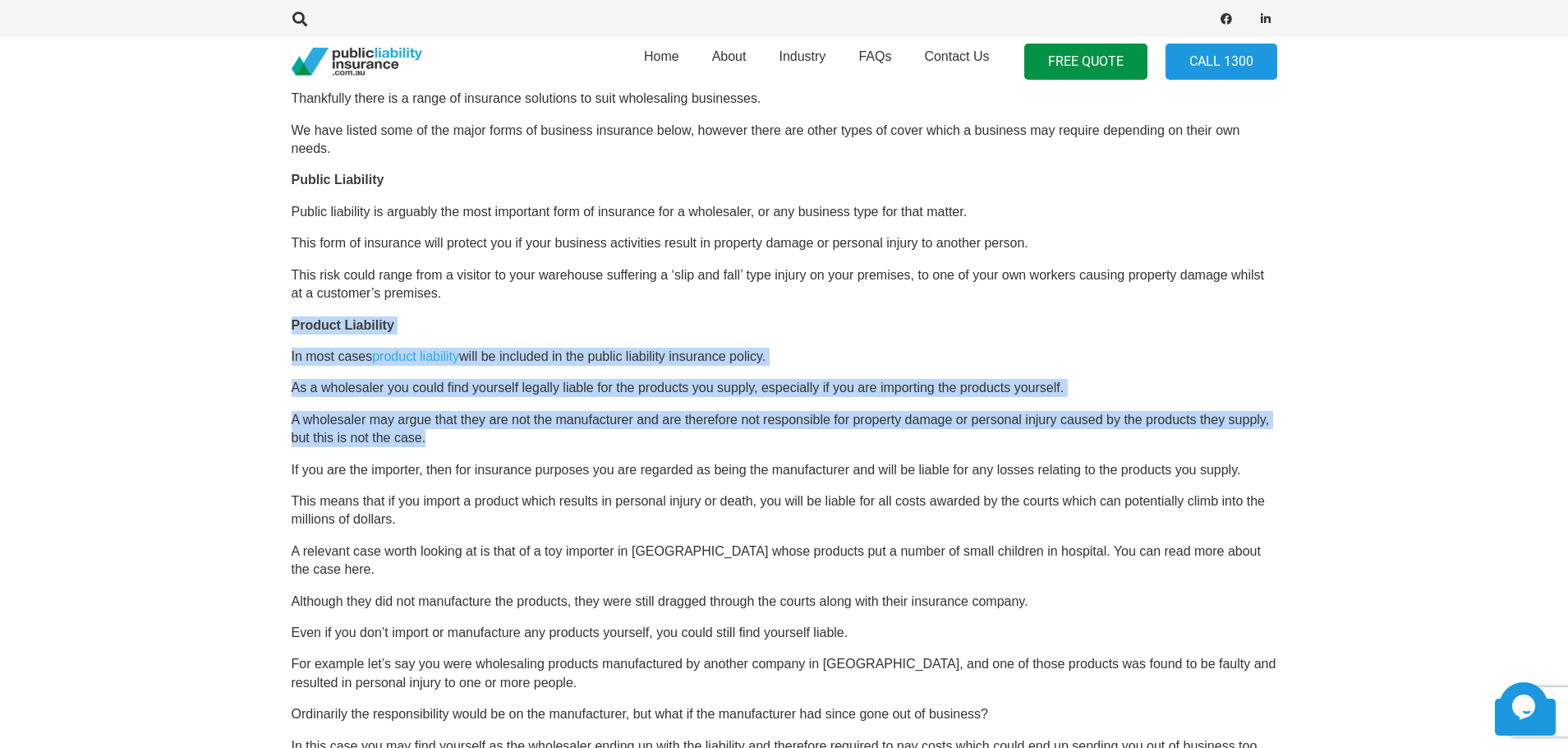
drag, startPoint x: 1001, startPoint y: 439, endPoint x: 256, endPoint y: 329, distance: 753.1
click at [256, 329] on section "Click here to get a quote OR CALL [PHONE_NUMBER] Business Insurance for Wholesa…" at bounding box center [784, 595] width 1568 height 2037
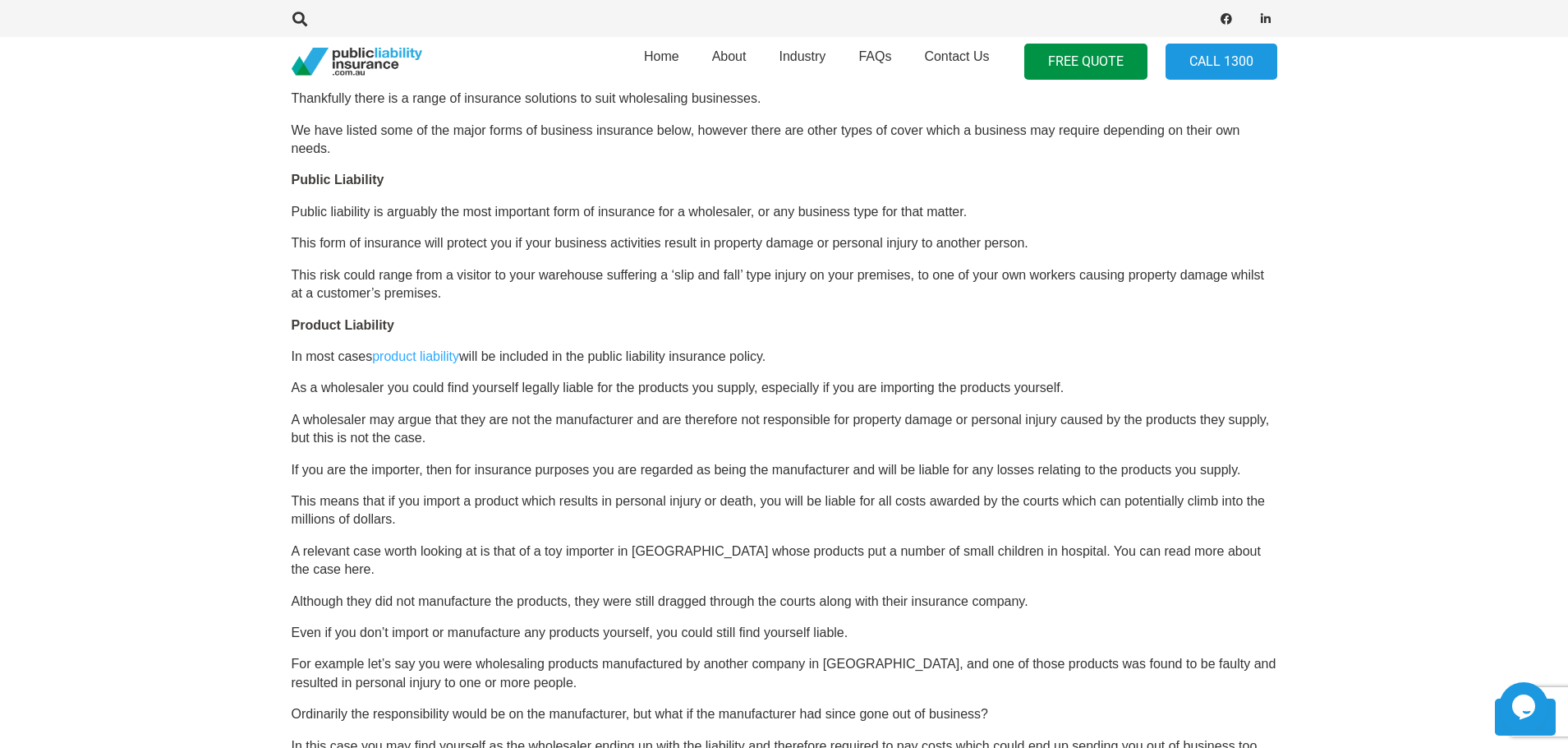
click at [520, 475] on p "If you are the importer, then for insurance purposes you are regarded as being …" at bounding box center [785, 470] width 986 height 18
drag, startPoint x: 520, startPoint y: 475, endPoint x: 753, endPoint y: 470, distance: 233.1
click at [753, 470] on p "If you are the importer, then for insurance purposes you are regarded as being …" at bounding box center [785, 470] width 986 height 18
click at [755, 440] on p "A wholesaler may argue that they are not the manufacturer and are therefore not…" at bounding box center [785, 429] width 986 height 37
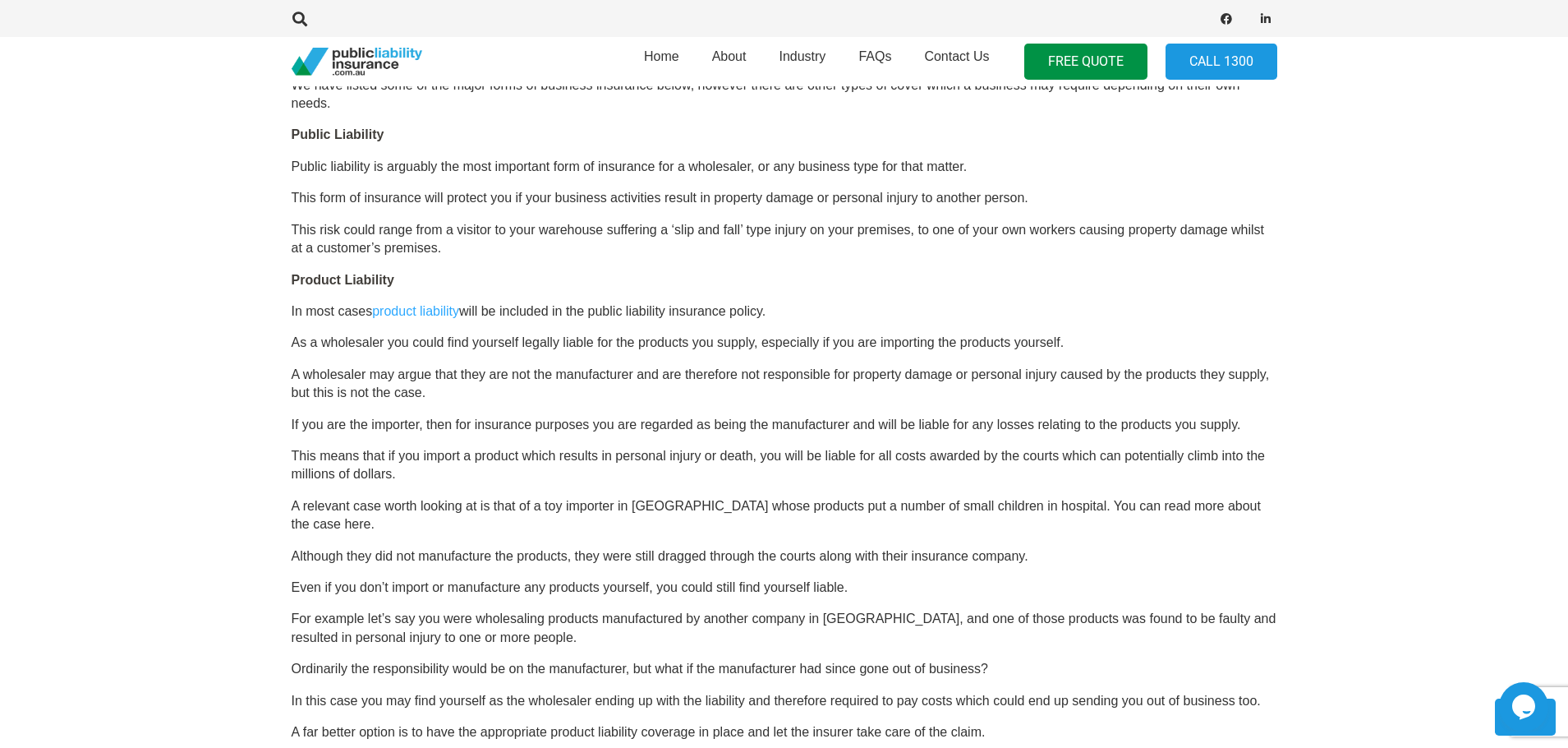
scroll to position [1068, 0]
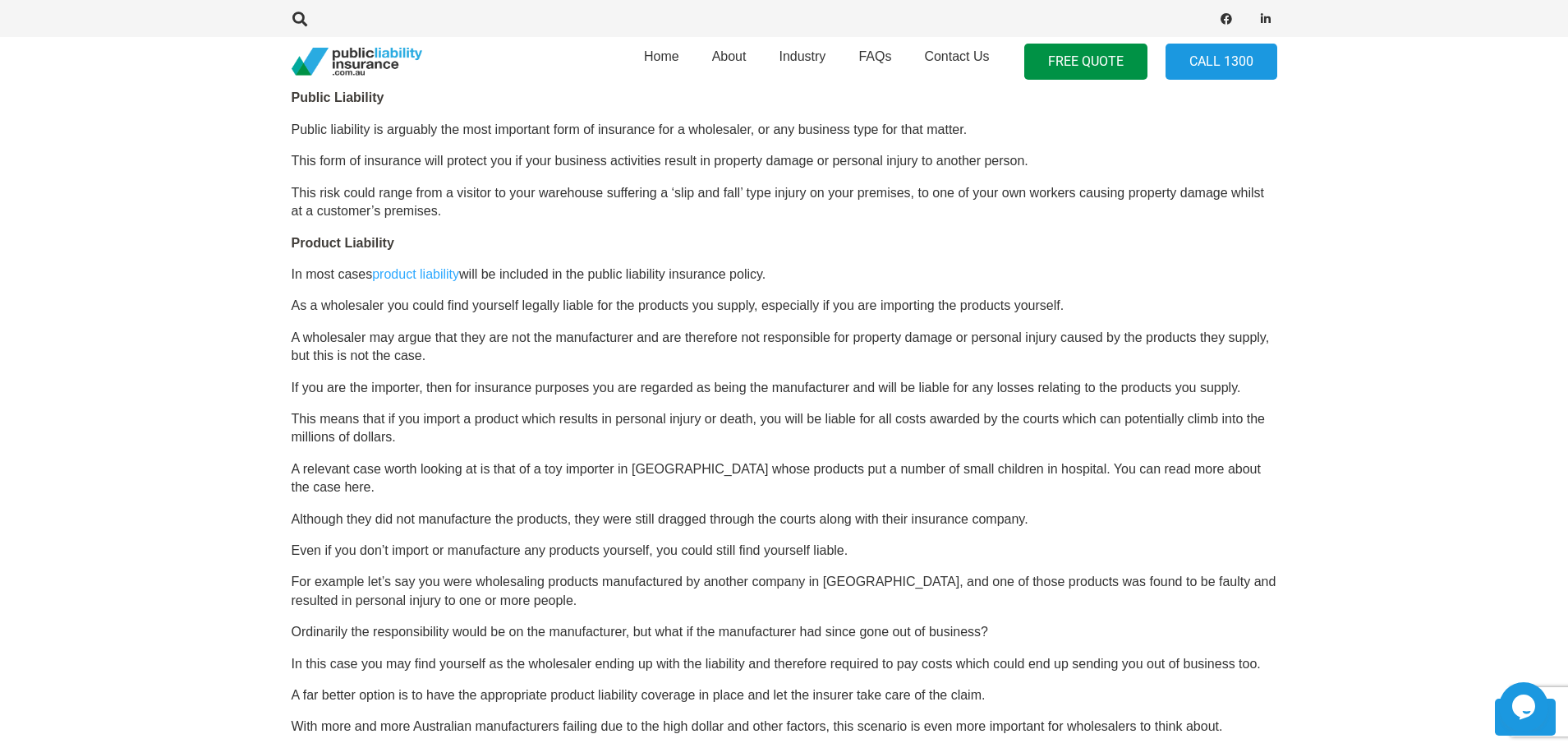
click at [439, 469] on p "A relevant case worth looking at is that of a toy importer in [GEOGRAPHIC_DATA]…" at bounding box center [785, 478] width 986 height 37
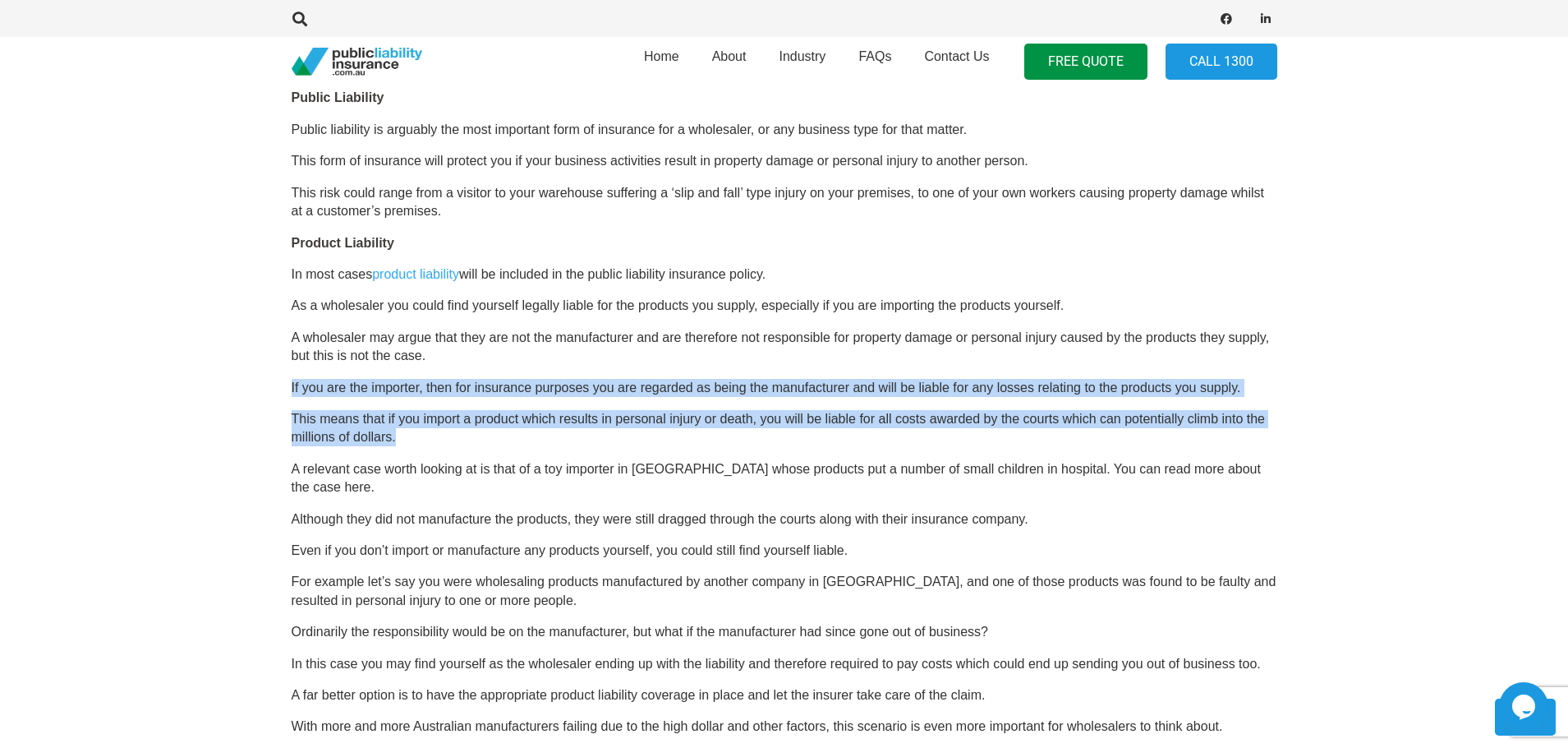
drag, startPoint x: 383, startPoint y: 430, endPoint x: 267, endPoint y: 379, distance: 126.7
click at [267, 379] on section "Click here to get a quote OR CALL [PHONE_NUMBER] Business Insurance for Wholesa…" at bounding box center [784, 513] width 1568 height 2037
click at [608, 418] on p "This means that if you import a product which results in personal injury or dea…" at bounding box center [785, 428] width 986 height 37
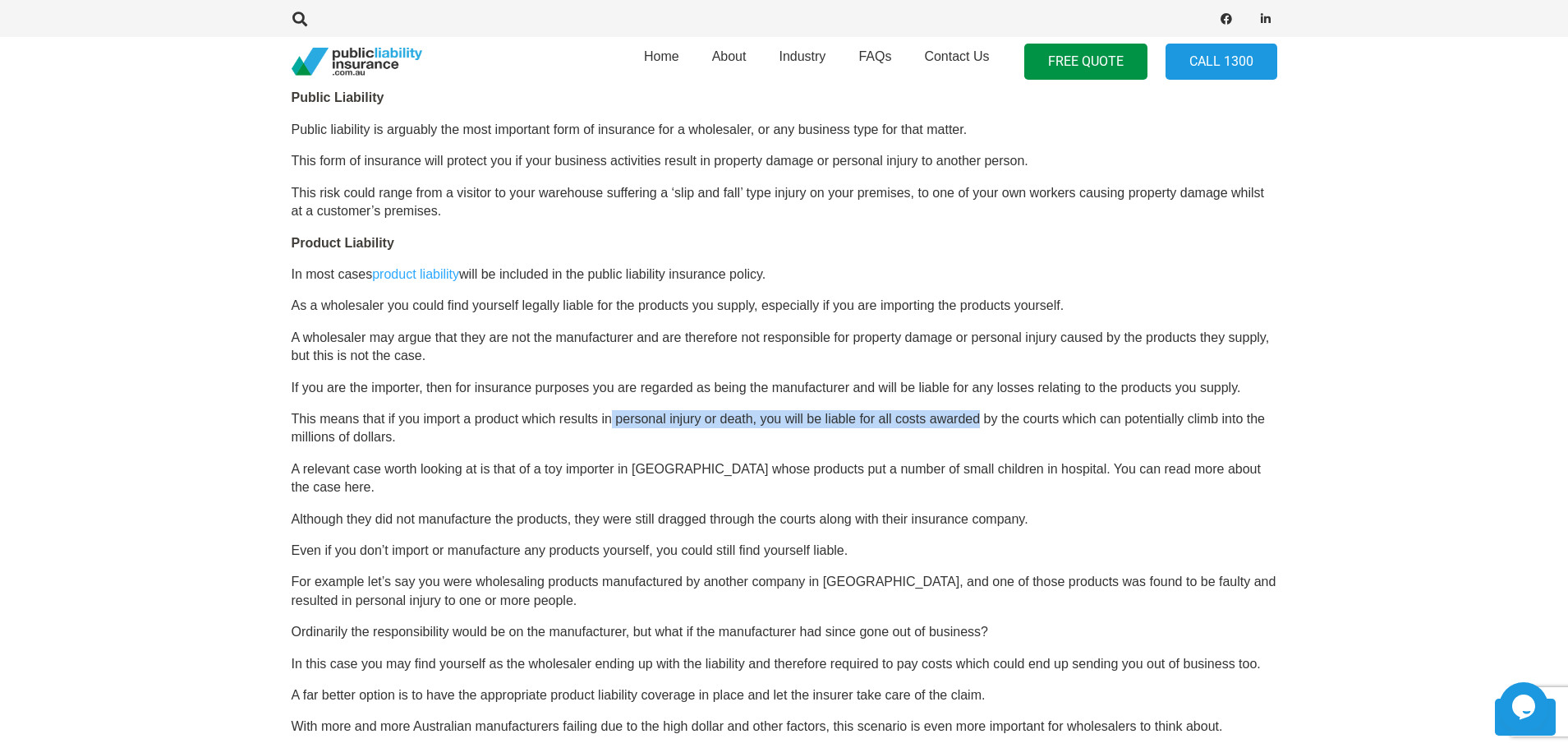
drag, startPoint x: 608, startPoint y: 418, endPoint x: 947, endPoint y: 419, distance: 339.0
click at [965, 416] on p "This means that if you import a product which results in personal injury or dea…" at bounding box center [785, 428] width 986 height 37
click at [886, 437] on p "This means that if you import a product which results in personal injury or dea…" at bounding box center [785, 428] width 986 height 37
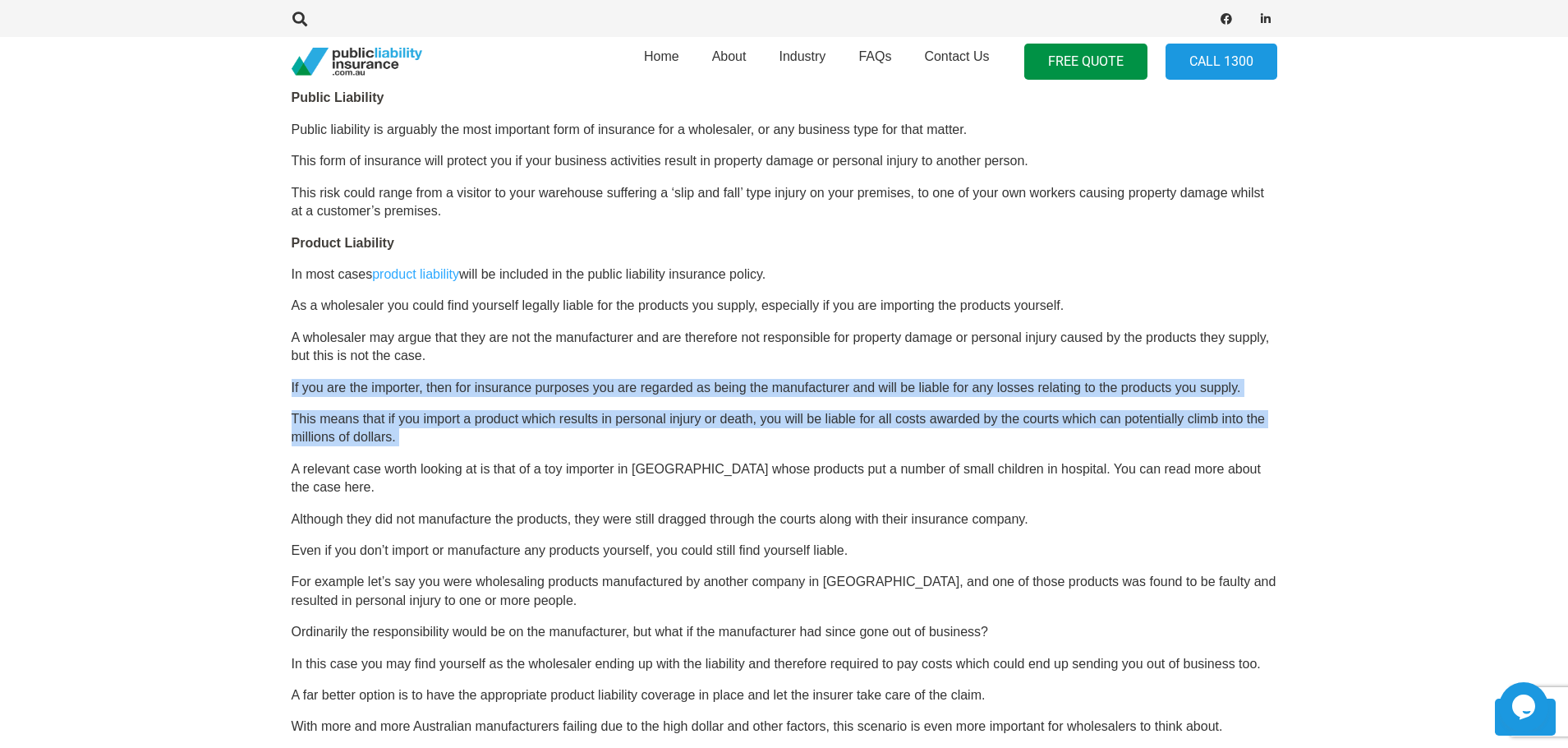
drag, startPoint x: 886, startPoint y: 437, endPoint x: 820, endPoint y: 360, distance: 101.4
click at [820, 360] on div "OR CALL [PHONE_NUMBER] Business Insurance for Wholesaling Wholesale businesses …" at bounding box center [785, 536] width 986 height 1941
click at [820, 360] on p "A wholesaler may argue that they are not the manufacturer and are therefore not…" at bounding box center [785, 347] width 986 height 37
drag, startPoint x: 820, startPoint y: 360, endPoint x: 790, endPoint y: 445, distance: 90.1
click at [790, 445] on div "OR CALL [PHONE_NUMBER] Business Insurance for Wholesaling Wholesale businesses …" at bounding box center [785, 536] width 986 height 1941
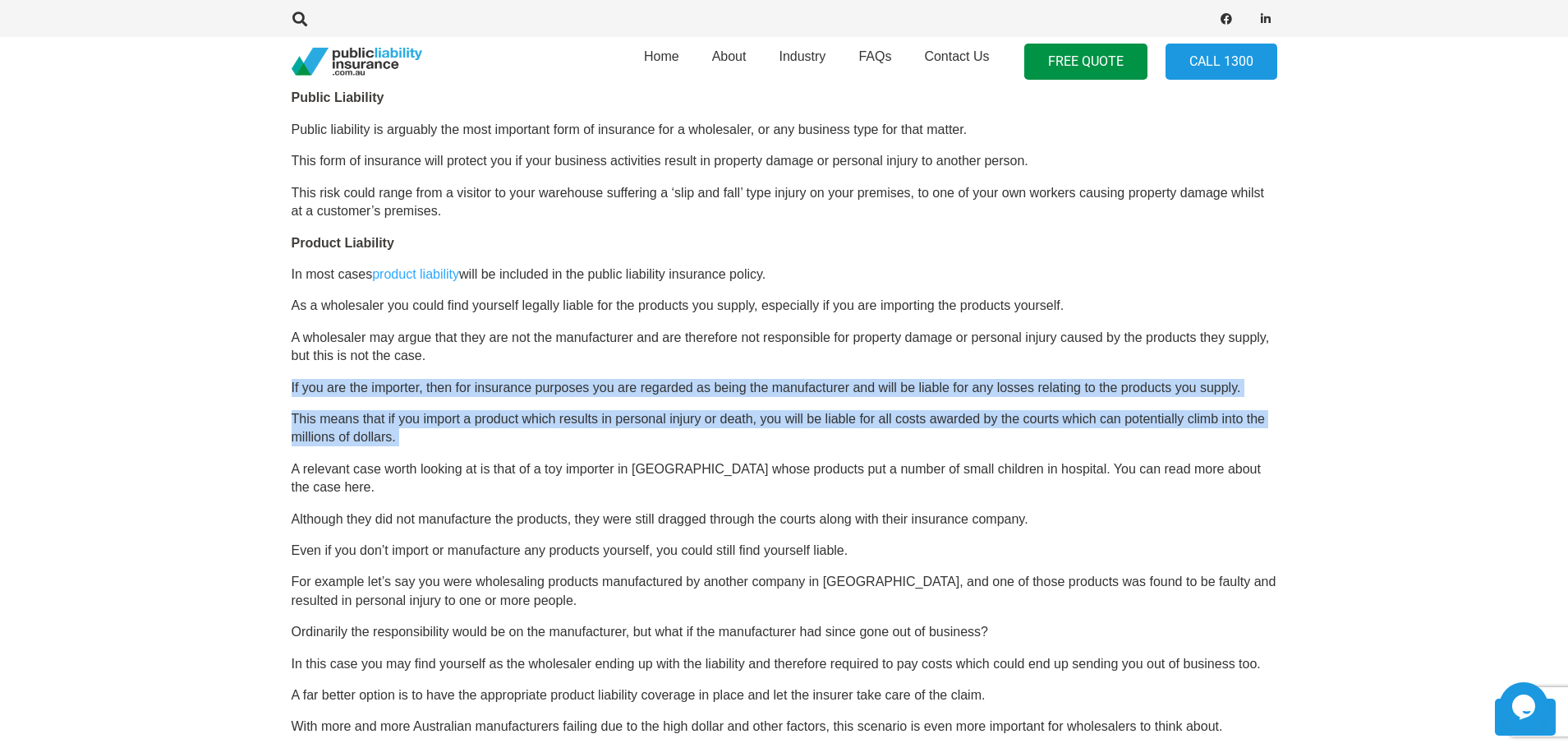
click at [790, 445] on p "This means that if you import a product which results in personal injury or dea…" at bounding box center [785, 428] width 986 height 37
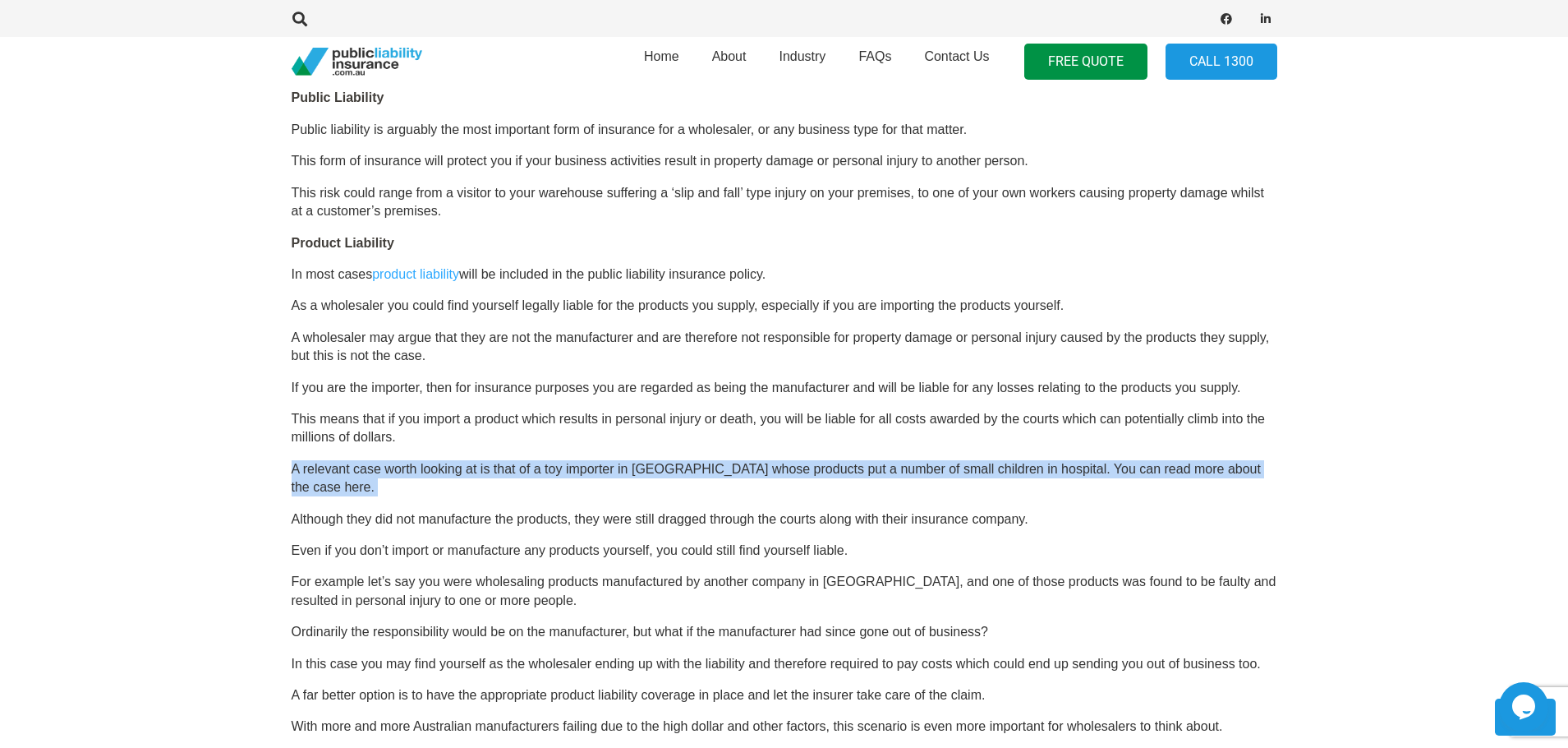
drag, startPoint x: 790, startPoint y: 445, endPoint x: 1345, endPoint y: 461, distance: 555.2
click at [1345, 461] on section "Click here to get a quote OR CALL [PHONE_NUMBER] Business Insurance for Wholesa…" at bounding box center [784, 513] width 1568 height 2037
click at [891, 469] on p "A relevant case worth looking at is that of a toy importer in [GEOGRAPHIC_DATA]…" at bounding box center [785, 478] width 986 height 37
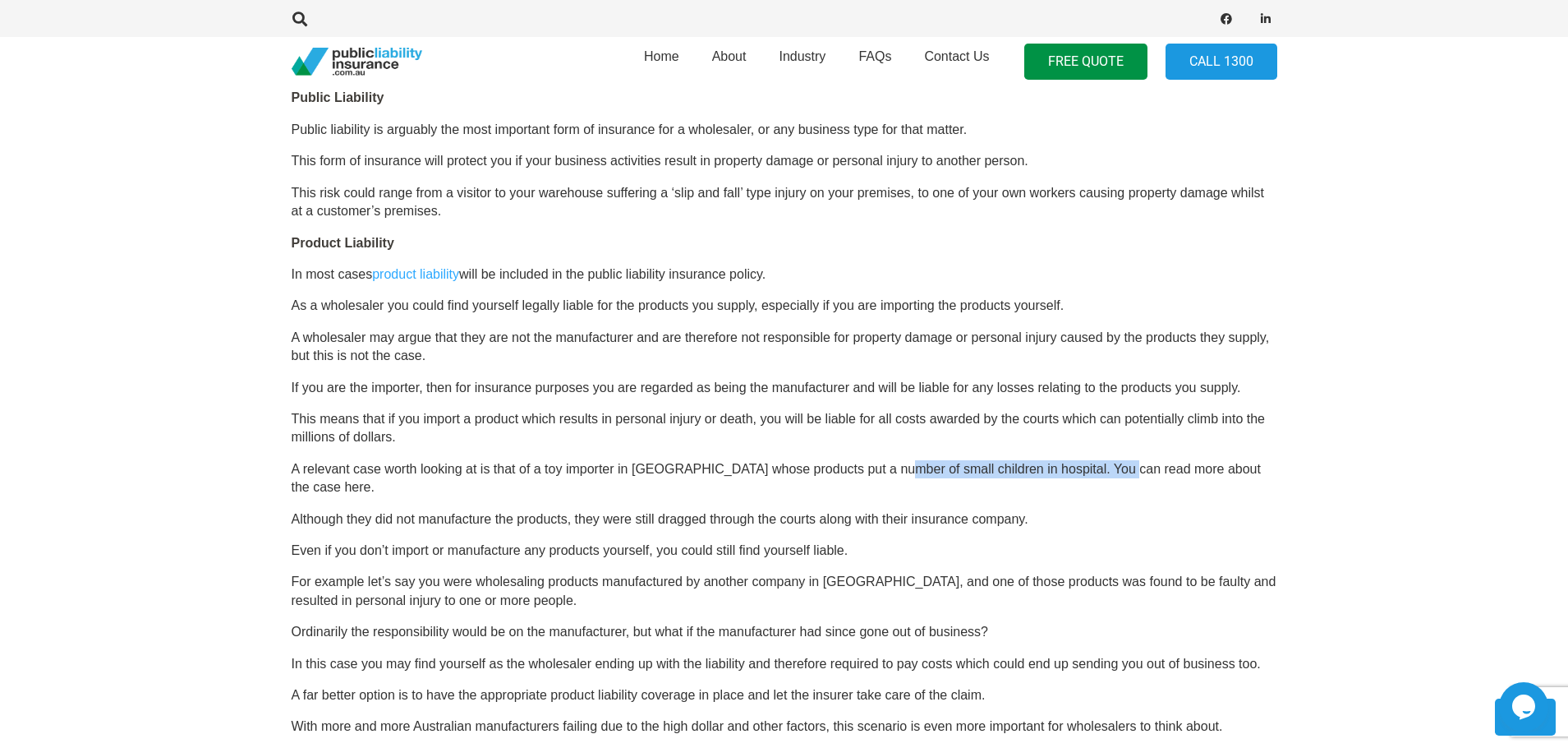
drag, startPoint x: 891, startPoint y: 469, endPoint x: 1063, endPoint y: 469, distance: 172.0
click at [1091, 469] on p "A relevant case worth looking at is that of a toy importer in [GEOGRAPHIC_DATA]…" at bounding box center [785, 478] width 986 height 37
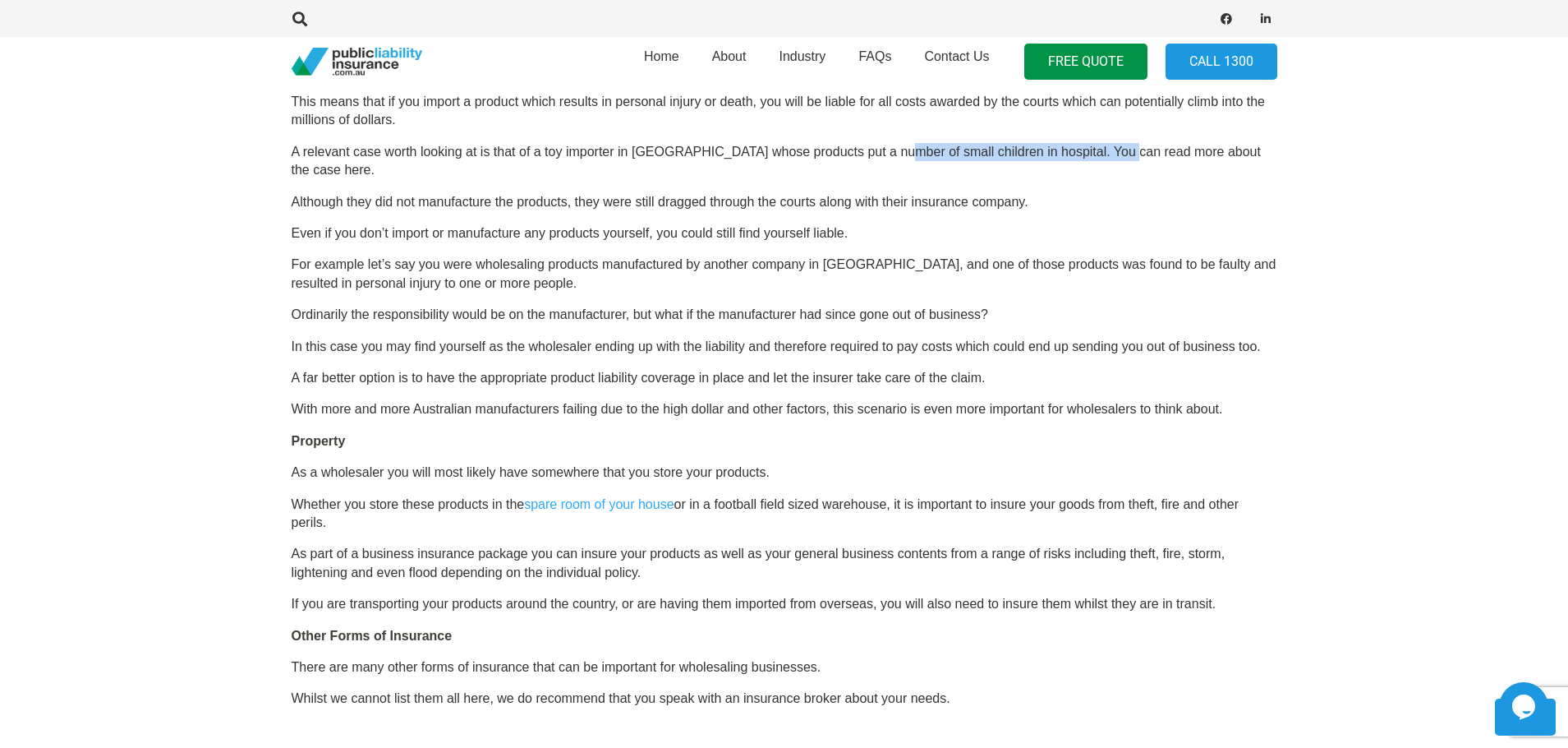
scroll to position [1397, 0]
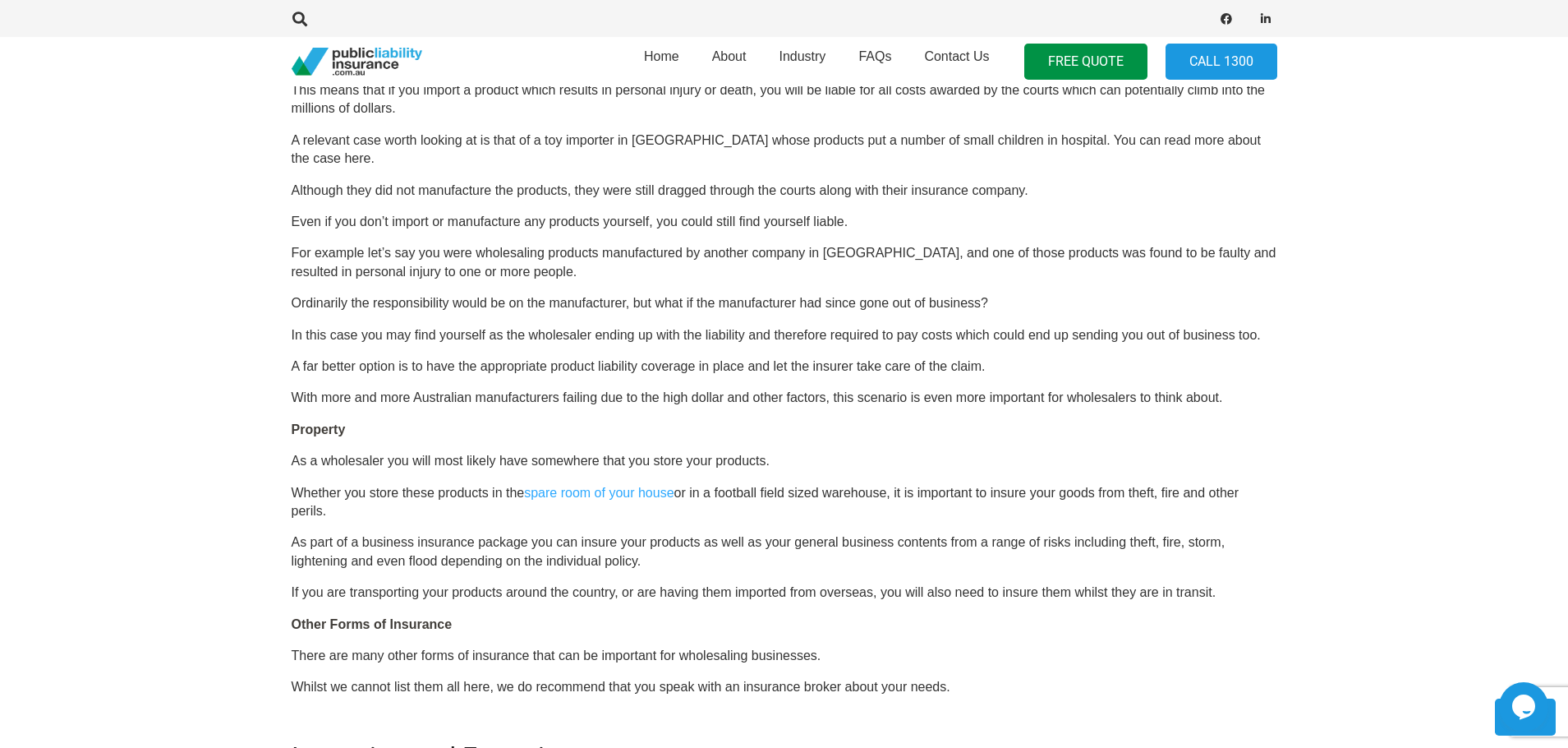
click at [469, 534] on p "As part of a business insurance package you can insure your products as well as…" at bounding box center [785, 552] width 986 height 37
click at [411, 647] on p "There are many other forms of insurance that can be important for wholesaling b…" at bounding box center [785, 656] width 986 height 18
drag, startPoint x: 411, startPoint y: 633, endPoint x: 734, endPoint y: 631, distance: 323.0
click at [734, 647] on p "There are many other forms of insurance that can be important for wholesaling b…" at bounding box center [785, 656] width 986 height 18
copy p "other forms of insurance that can be important for wholesaling"
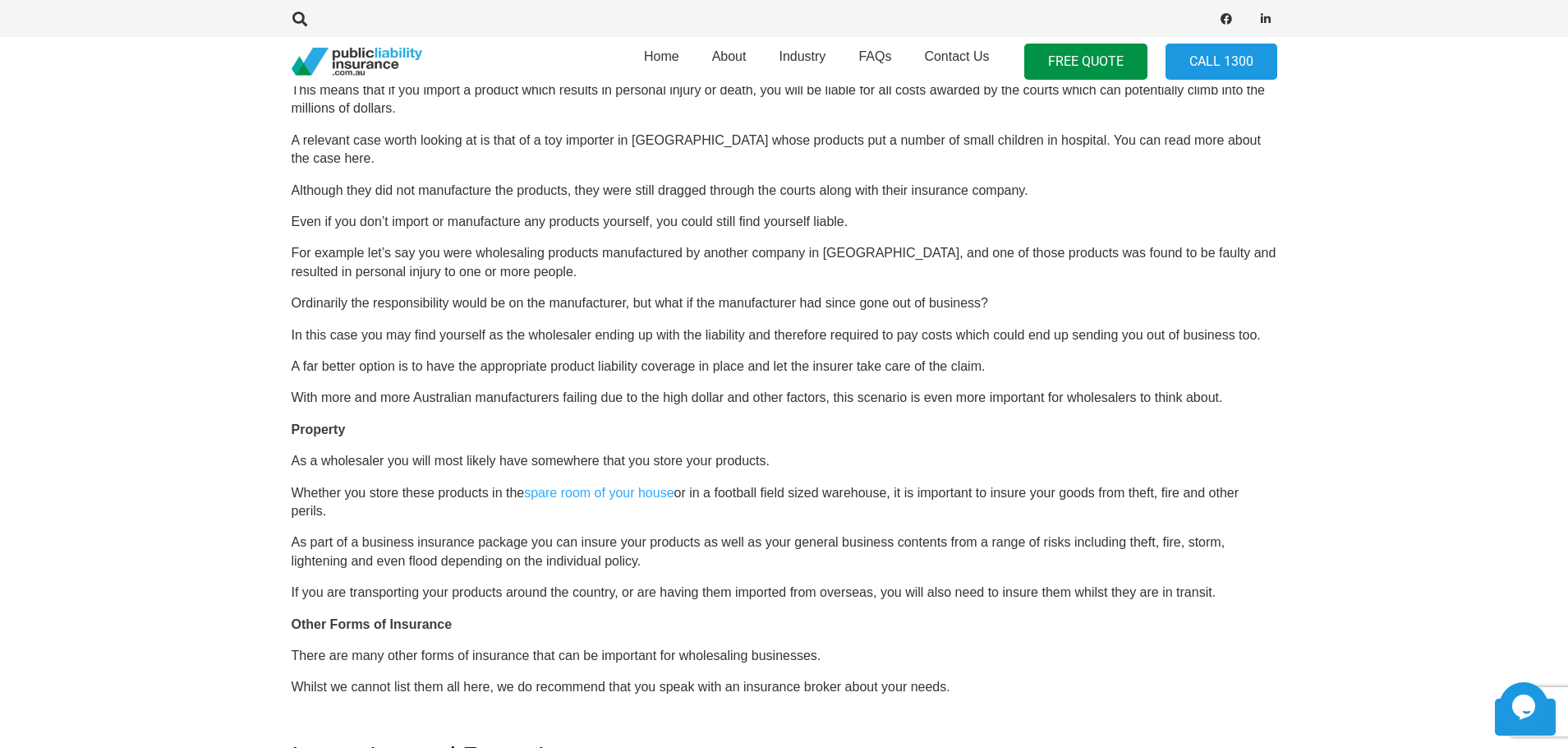
click at [427, 678] on p "Whilst we cannot list them all here, we do recommend that you speak with an ins…" at bounding box center [785, 687] width 986 height 18
drag, startPoint x: 427, startPoint y: 670, endPoint x: 721, endPoint y: 670, distance: 294.0
click at [721, 678] on p "Whilst we cannot list them all here, we do recommend that you speak with an ins…" at bounding box center [785, 687] width 986 height 18
copy p "them all here, we do recommend that you speak with"
click at [721, 678] on p "Whilst we cannot list them all here, we do recommend that you speak with an ins…" at bounding box center [785, 687] width 986 height 18
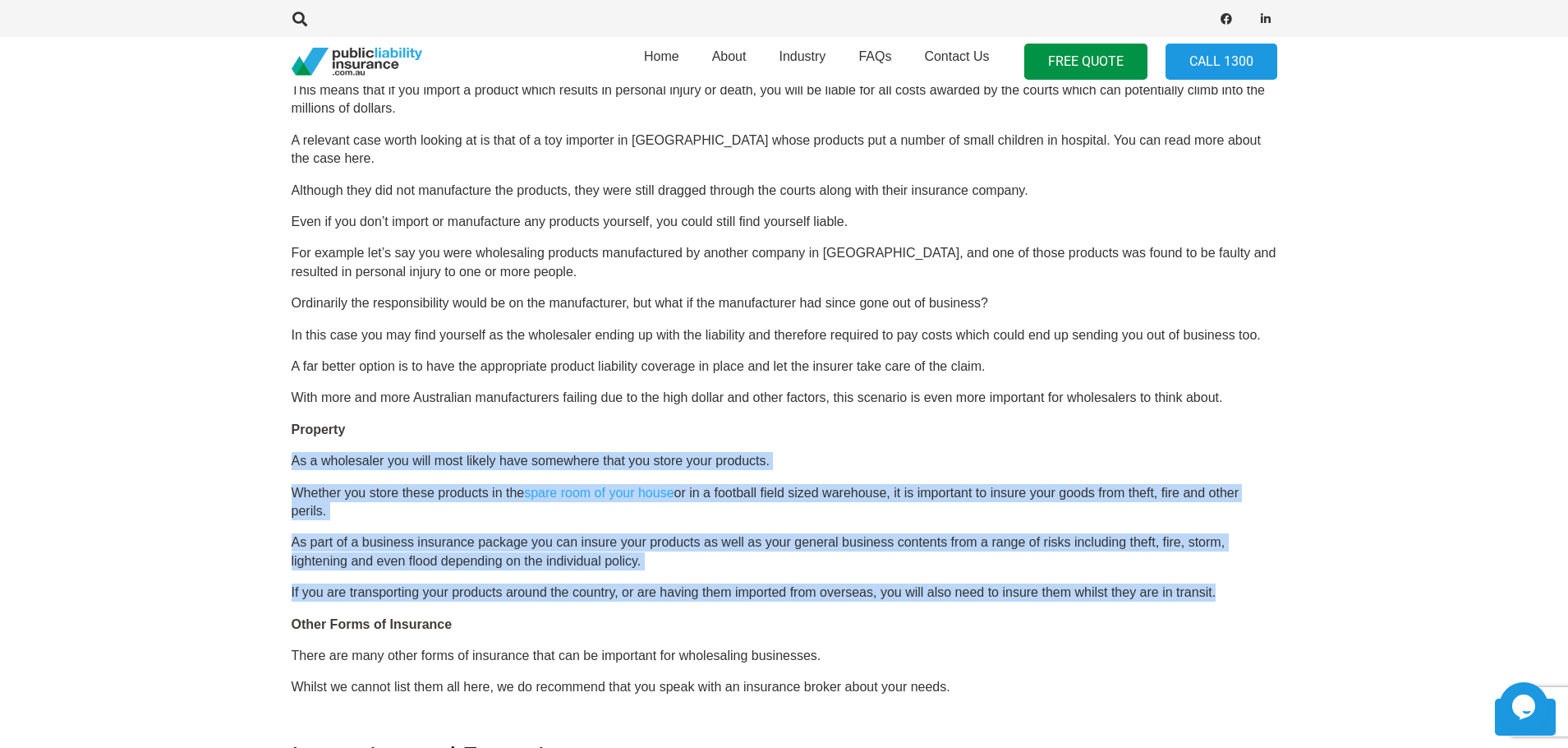
drag, startPoint x: 289, startPoint y: 439, endPoint x: 1322, endPoint y: 562, distance: 1040.3
click at [1322, 562] on section "Click here to get a quote OR CALL [PHONE_NUMBER] Business Insurance for Wholesa…" at bounding box center [784, 185] width 1568 height 2037
click at [466, 495] on p "Whether you store these products in the spare room of your house or in a footba…" at bounding box center [785, 502] width 986 height 37
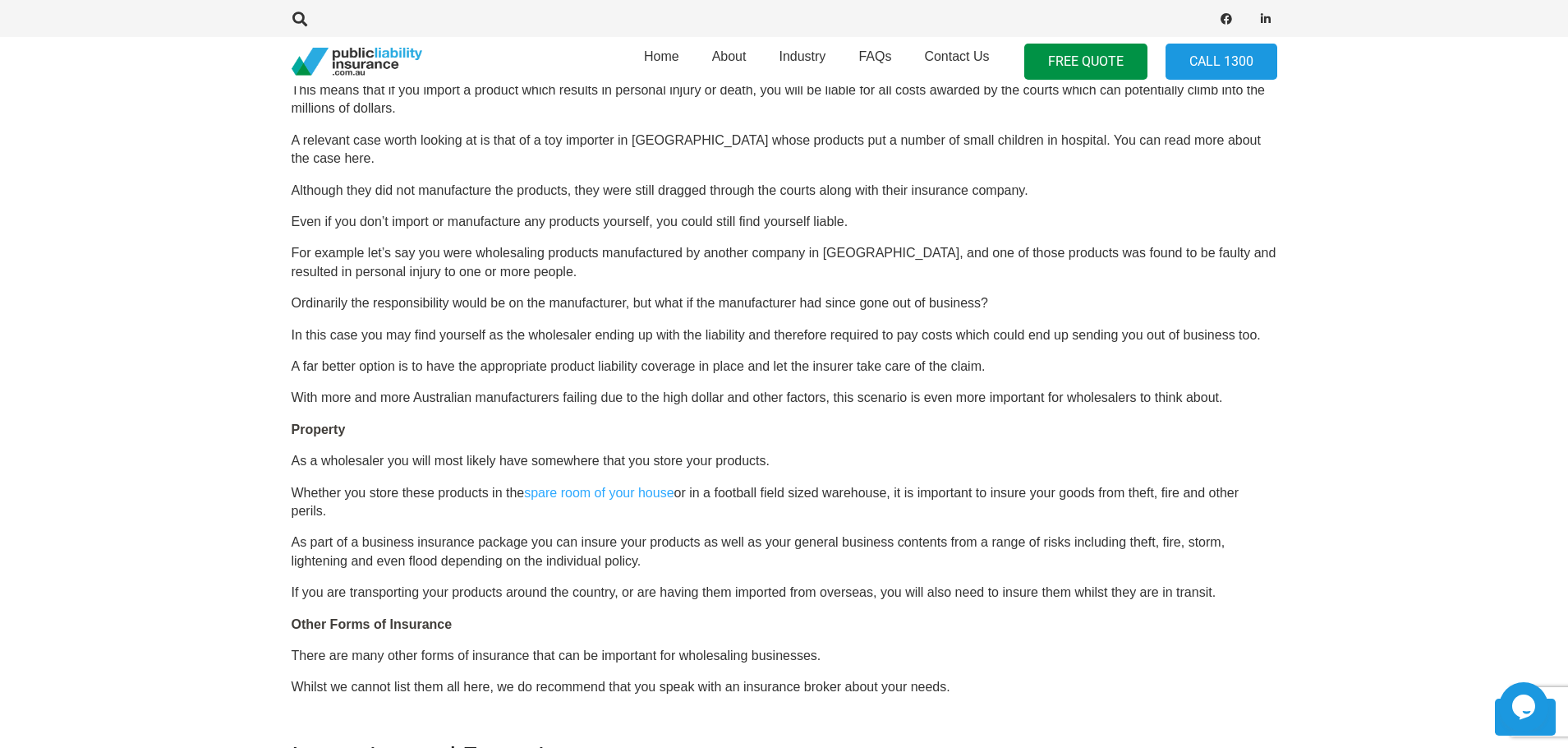
click at [782, 484] on p "Whether you store these products in the spare room of your house or in a footba…" at bounding box center [785, 502] width 986 height 37
drag, startPoint x: 782, startPoint y: 477, endPoint x: 1063, endPoint y: 479, distance: 281.0
click at [1063, 484] on p "Whether you store these products in the spare room of your house or in a footba…" at bounding box center [785, 502] width 986 height 37
copy p "field sized warehouse, it is important to insure your"
click at [870, 489] on p "Whether you store these products in the spare room of your house or in a footba…" at bounding box center [785, 502] width 986 height 37
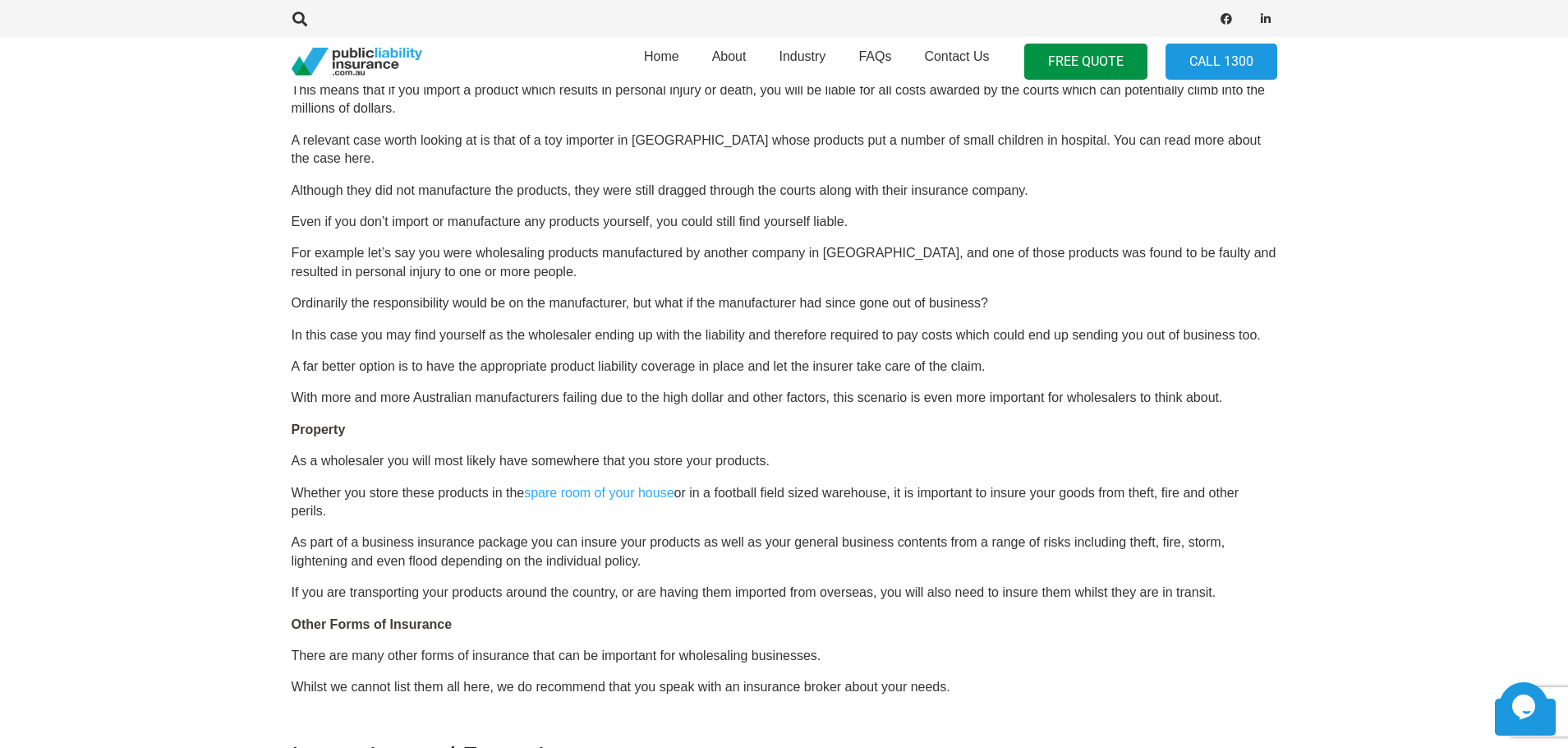
click at [384, 534] on p "As part of a business insurance package you can insure your products as well as…" at bounding box center [785, 552] width 986 height 37
drag, startPoint x: 384, startPoint y: 521, endPoint x: 561, endPoint y: 524, distance: 177.0
click at [561, 534] on p "As part of a business insurance package you can insure your products as well as…" at bounding box center [785, 552] width 986 height 37
drag, startPoint x: 561, startPoint y: 524, endPoint x: 934, endPoint y: 520, distance: 373.0
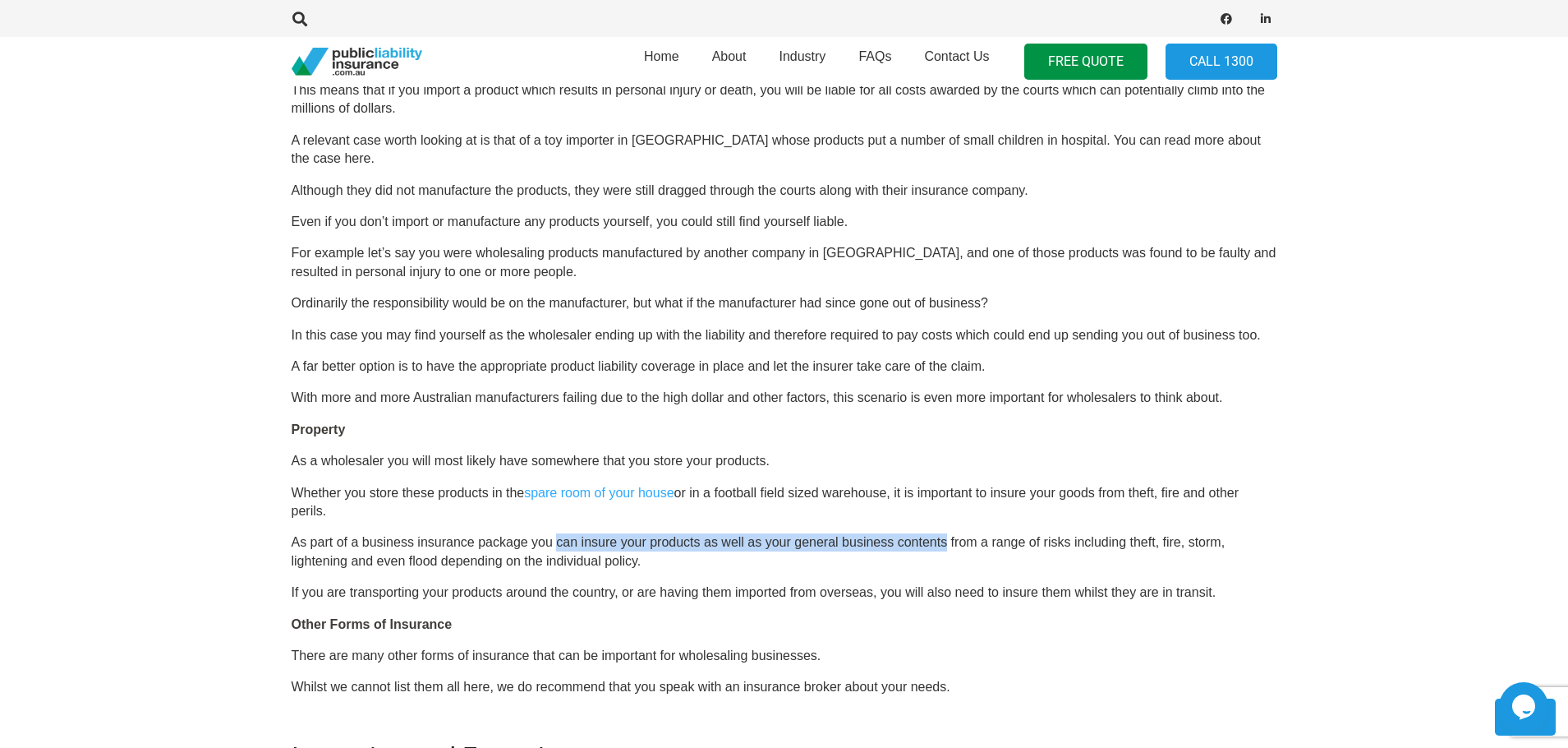
click at [934, 534] on p "As part of a business insurance package you can insure your products as well as…" at bounding box center [785, 552] width 986 height 37
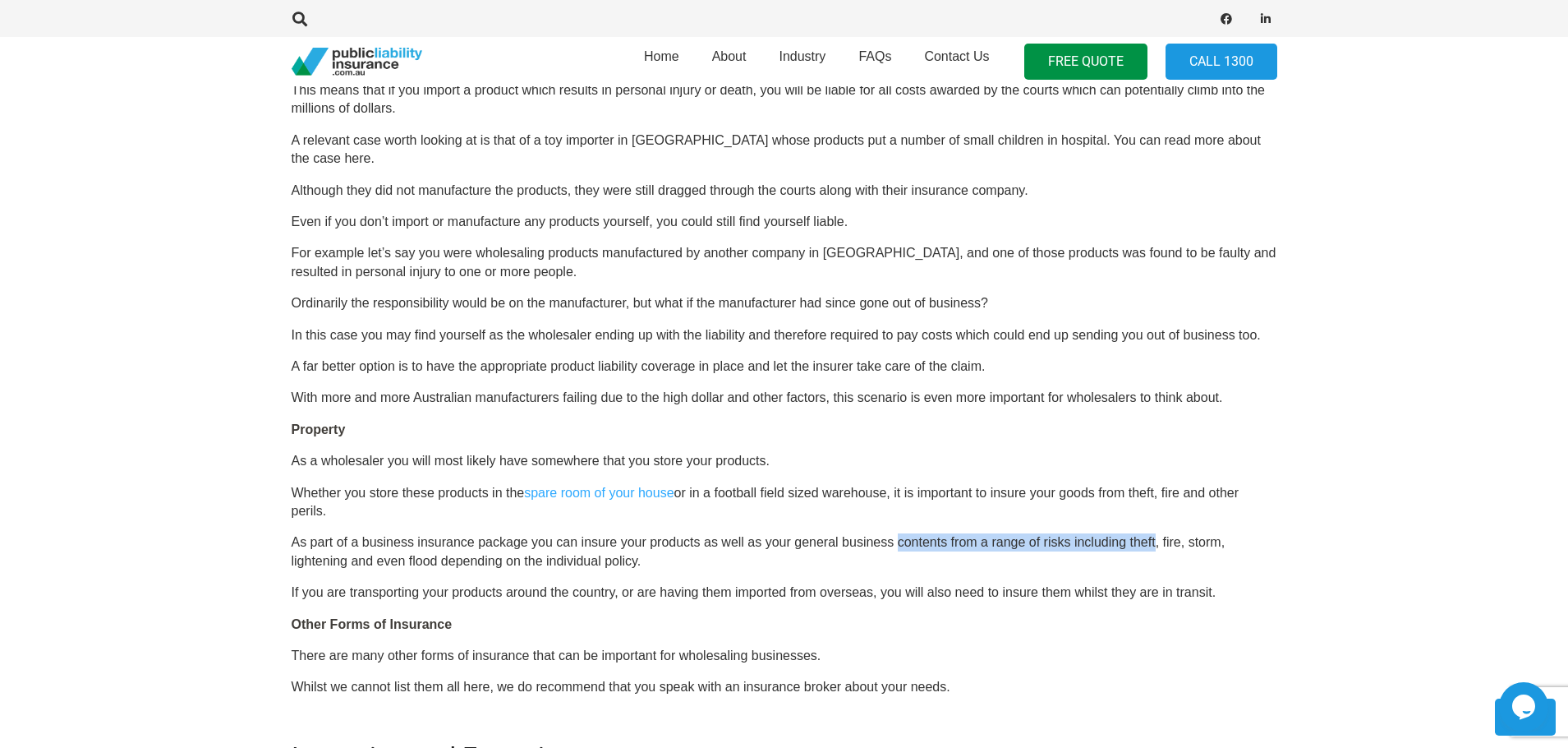
drag
click at [1130, 534] on p "As part of a business insurance package you can insure your products as well as…" at bounding box center [785, 552] width 986 height 37
click at [813, 534] on p "As part of a business insurance package you can insure your products as well as…" at bounding box center [785, 552] width 986 height 37
drag, startPoint x: 813, startPoint y: 532, endPoint x: 942, endPoint y: 529, distance: 129.0
click at [942, 534] on p "As part of a business insurance package you can insure your products as well as…" at bounding box center [785, 552] width 986 height 37
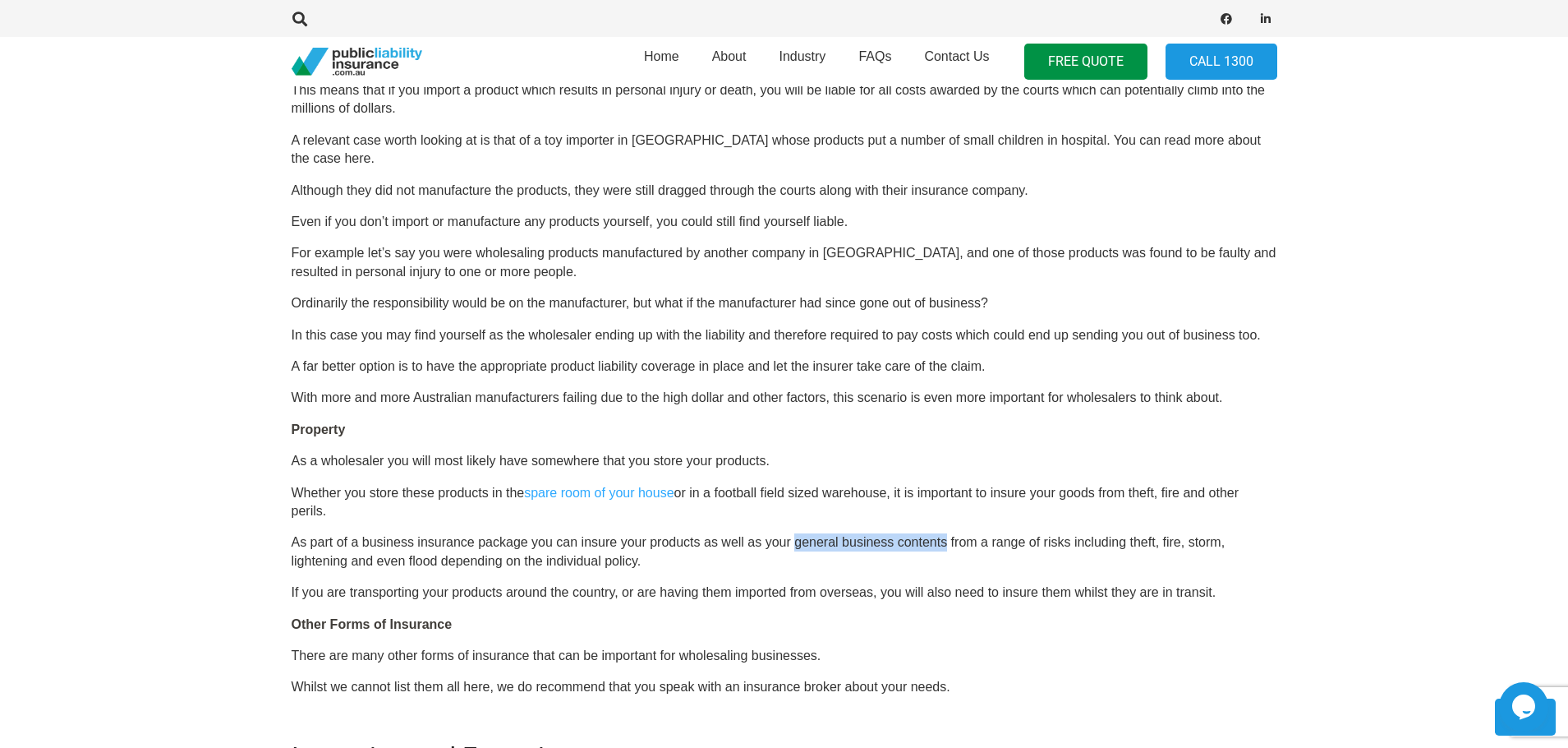
copy p "general business contents"
drag, startPoint x: 549, startPoint y: 180, endPoint x: 822, endPoint y: 16, distance: 318.5
click at [549, 181] on p "Although they did not manufacture the products, they were still dragged through…" at bounding box center [785, 191] width 986 height 18
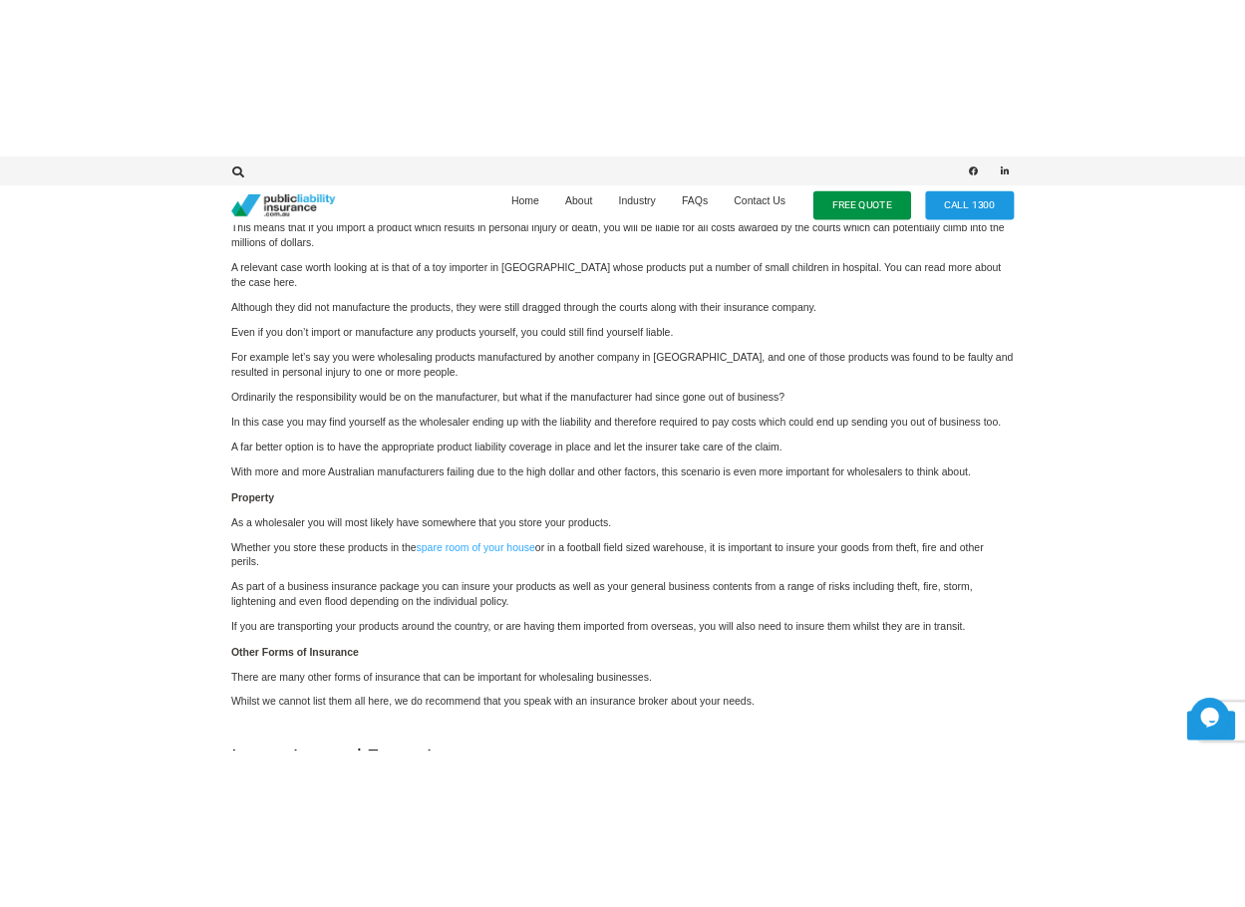
scroll to position [1587, 0]
